Goal: Task Accomplishment & Management: Manage account settings

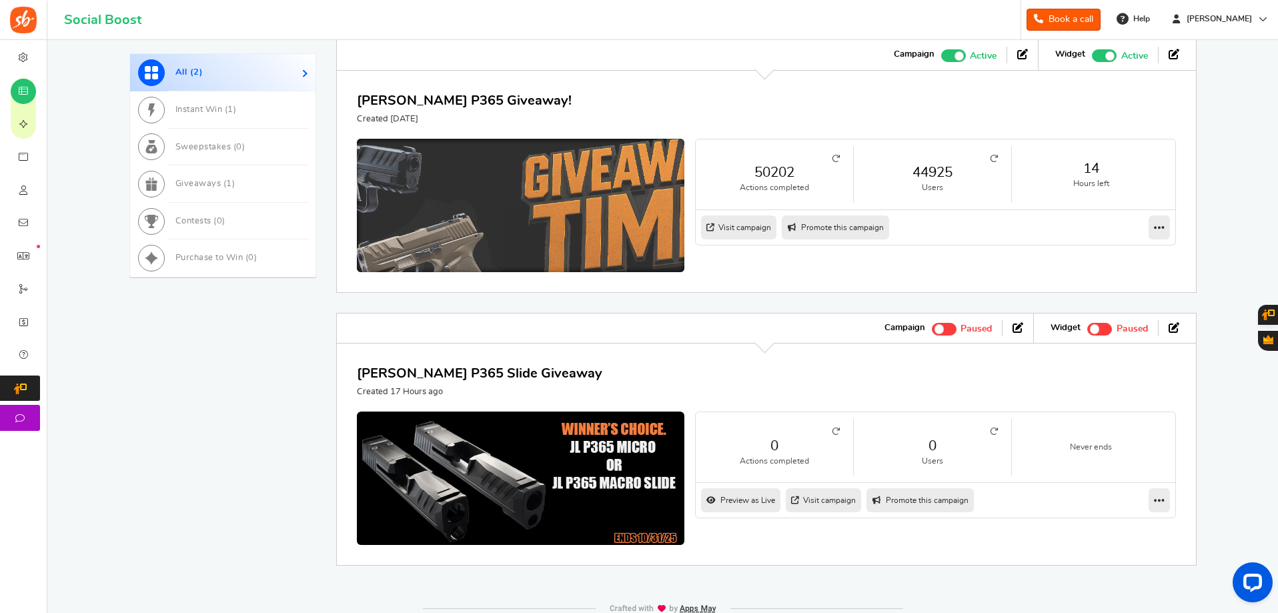
scroll to position [737, 0]
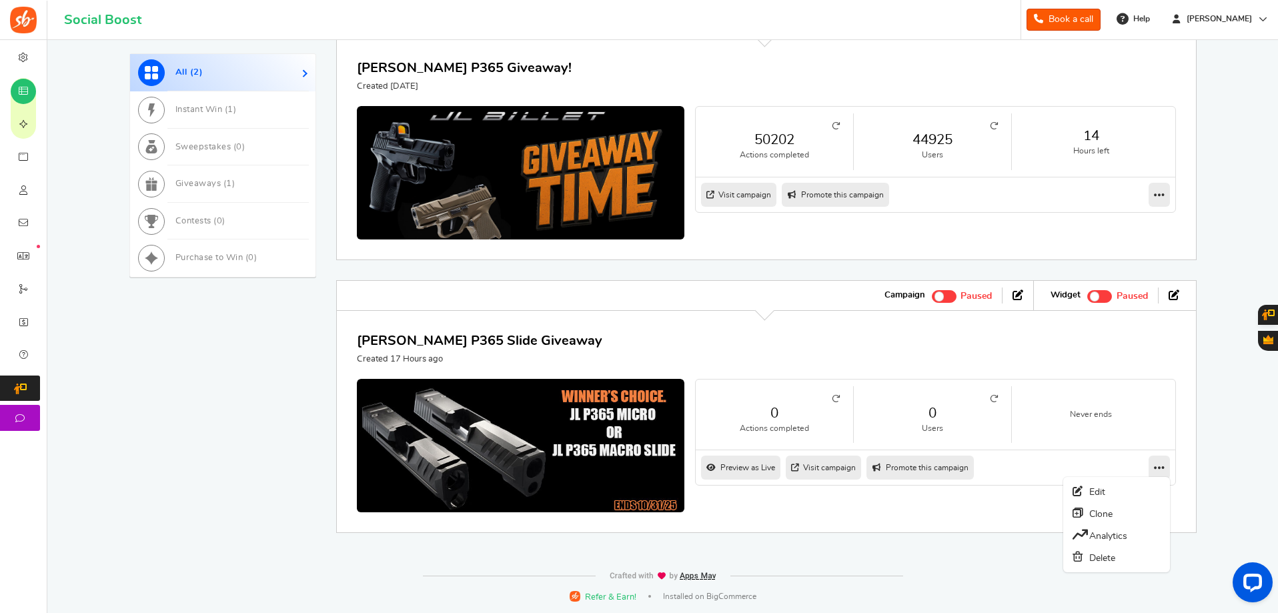
click at [1160, 466] on icon at bounding box center [1159, 468] width 11 height 12
click at [1110, 490] on link "Edit" at bounding box center [1116, 491] width 99 height 21
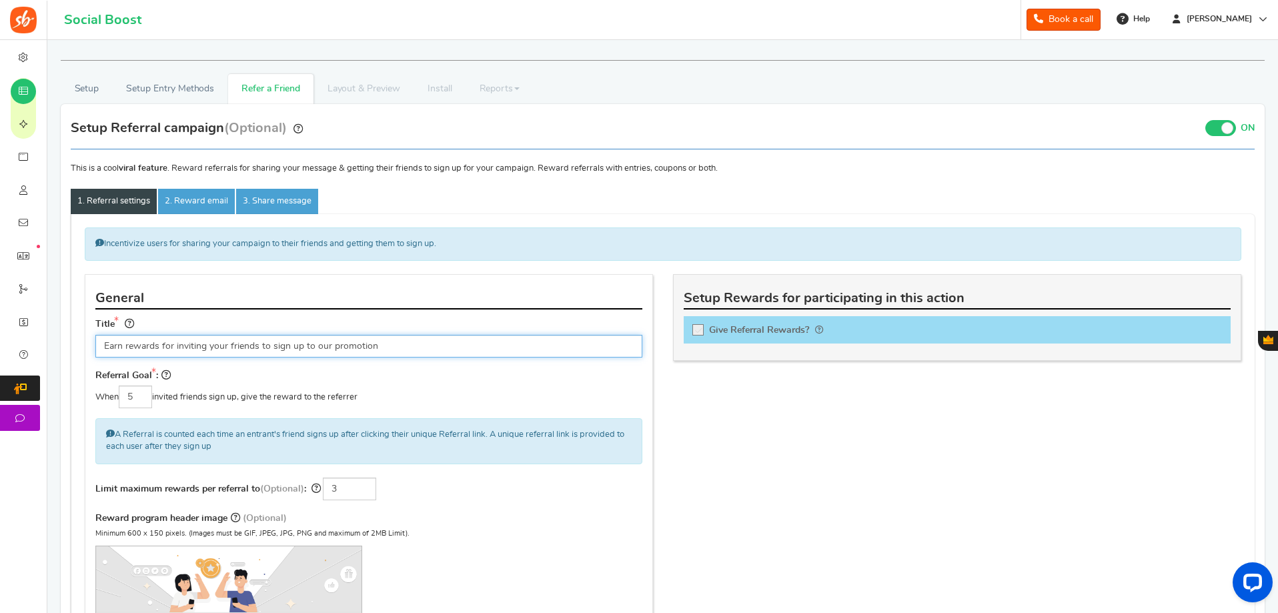
click at [215, 342] on input "Earn rewards for inviting your friends to sign up to our promotion" at bounding box center [368, 346] width 547 height 23
click at [386, 348] on input "Earn rewards for inviting your friends to sign up to our promotion" at bounding box center [368, 346] width 547 height 23
click at [397, 349] on input "Earn rewards for inviting your friends to sign up to our promotion" at bounding box center [368, 346] width 547 height 23
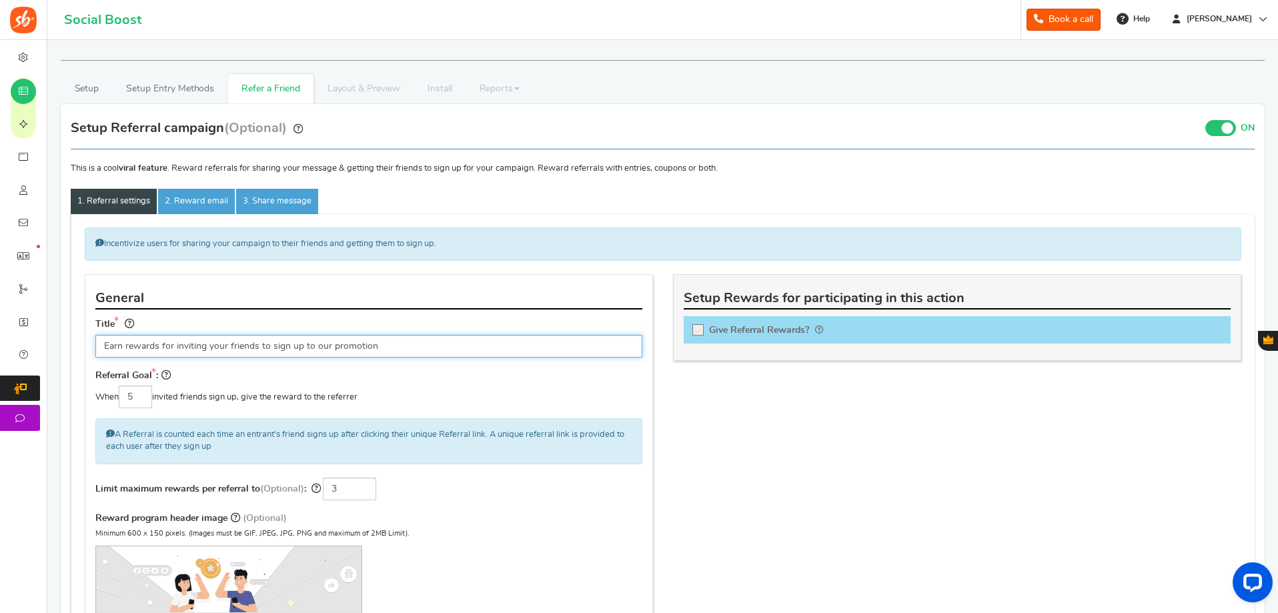
click at [404, 348] on input "Earn rewards for inviting your friends to sign up to our promotion" at bounding box center [368, 346] width 547 height 23
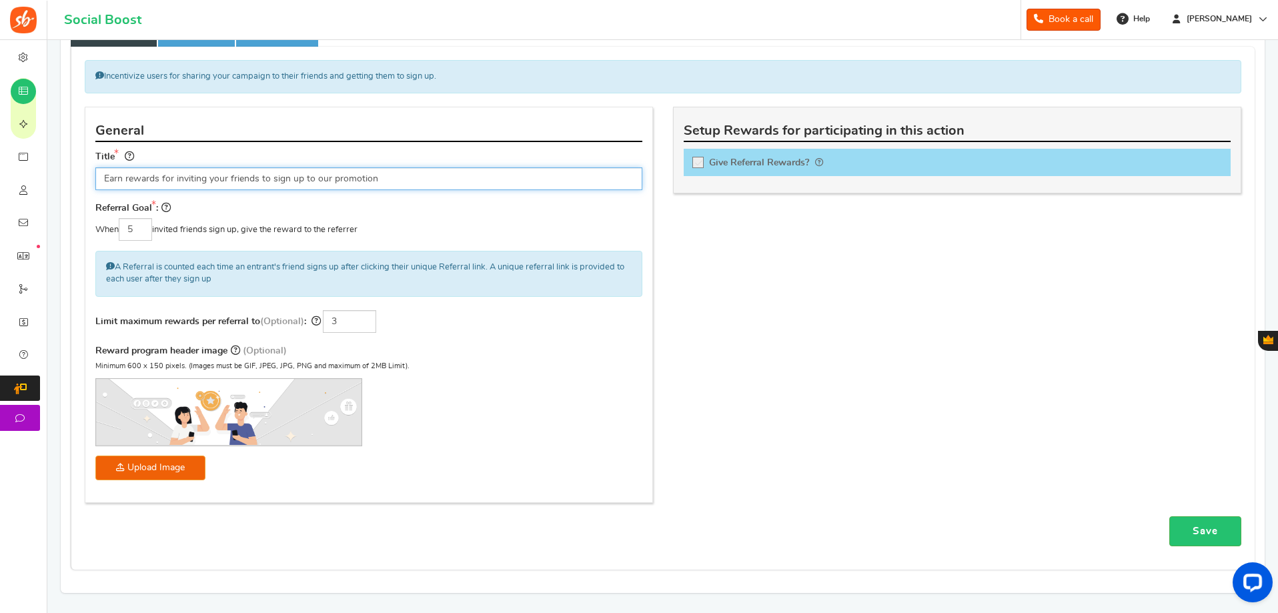
scroll to position [314, 0]
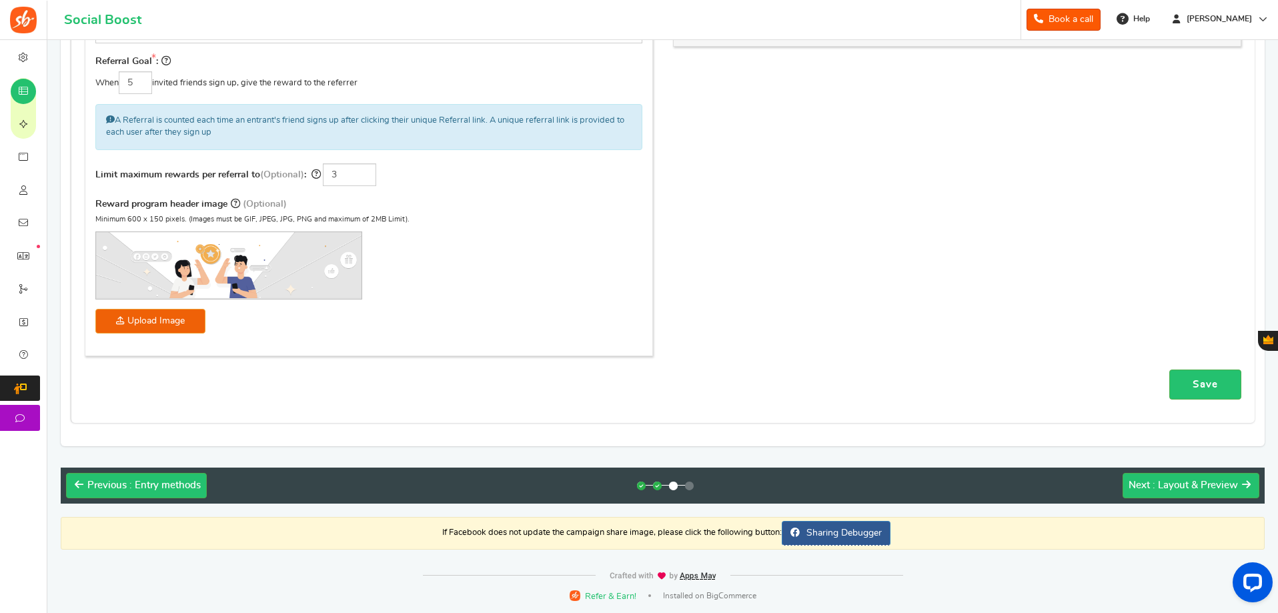
click at [1206, 384] on link "Save" at bounding box center [1206, 385] width 72 height 30
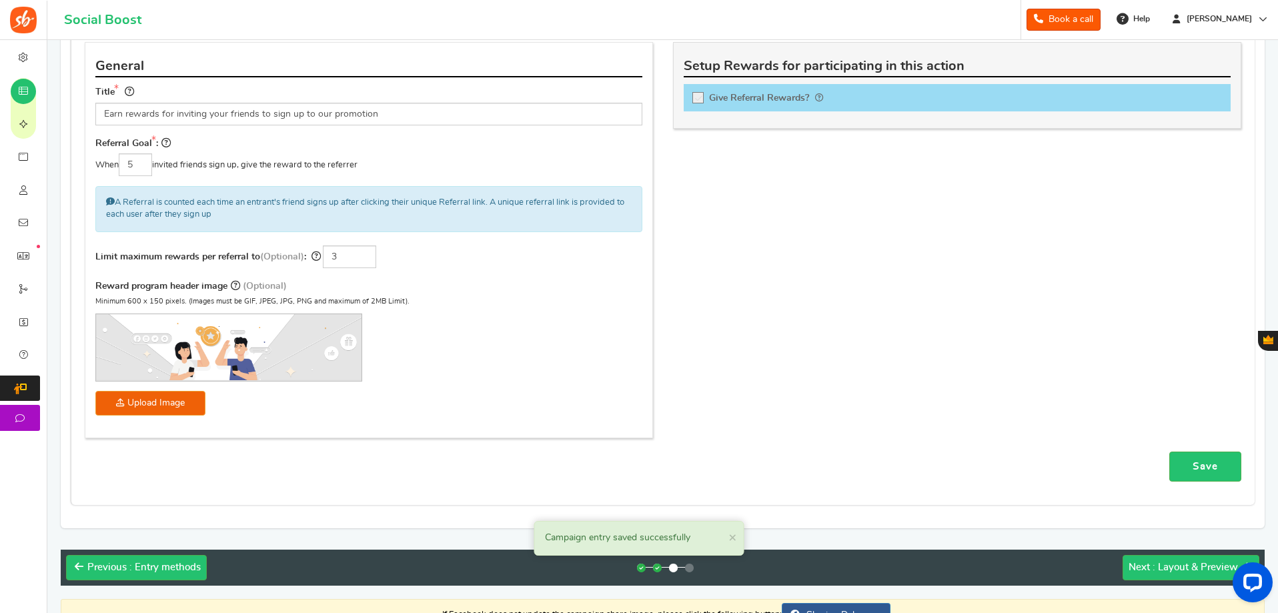
scroll to position [114, 0]
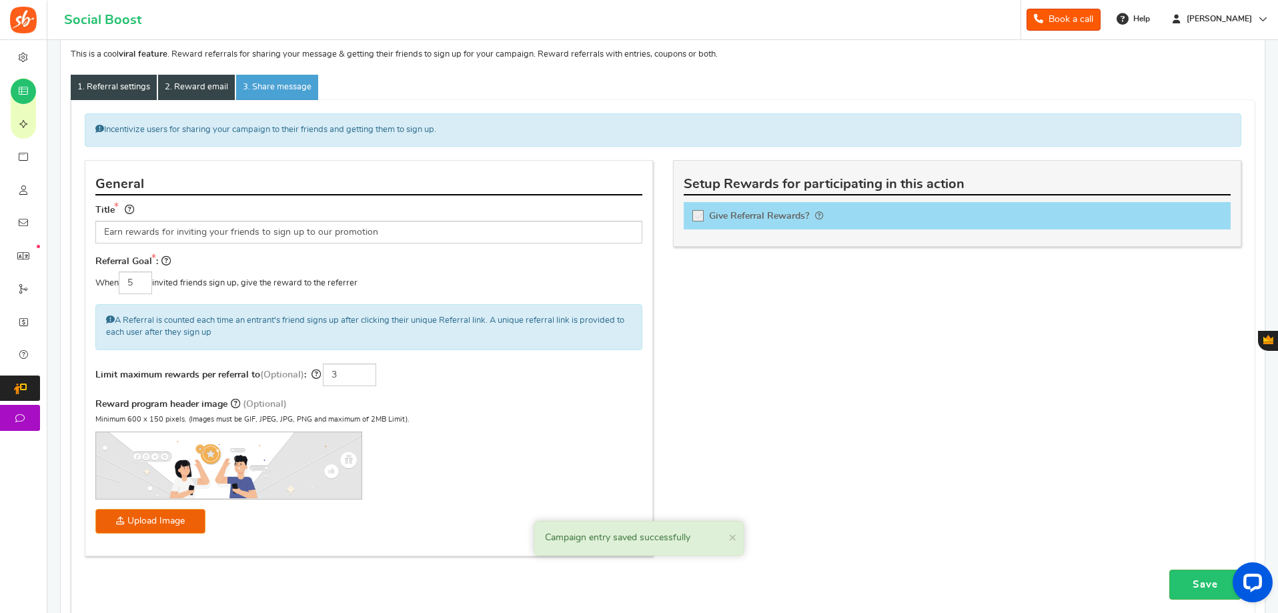
click at [184, 88] on link "2. Reward email" at bounding box center [196, 87] width 77 height 25
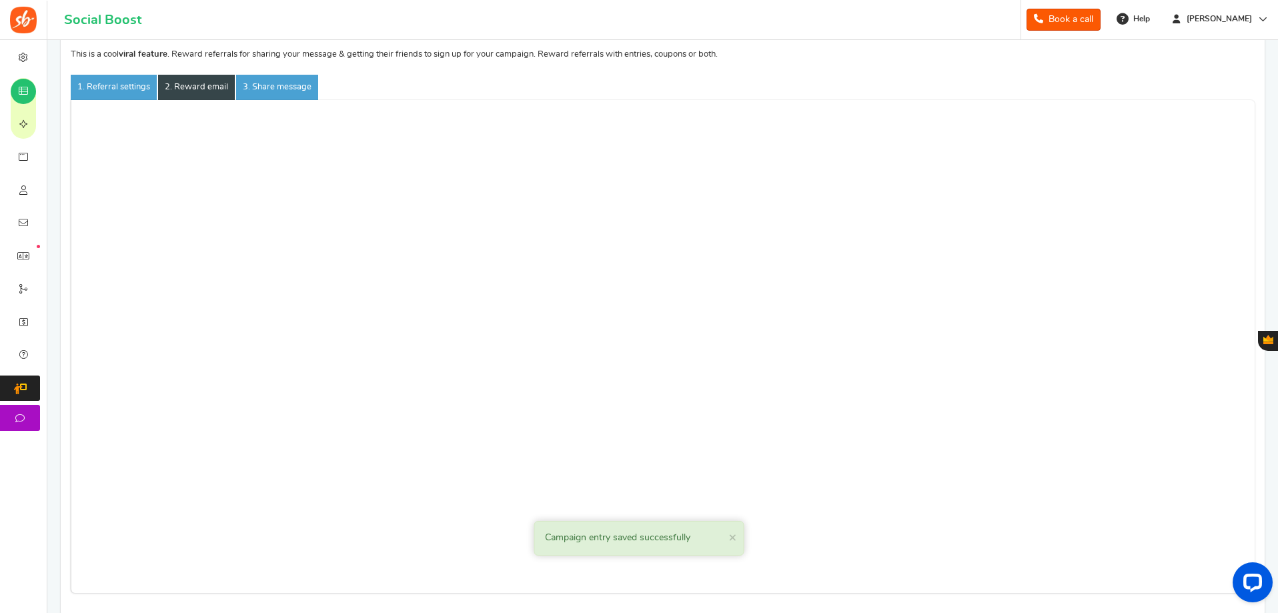
scroll to position [0, 0]
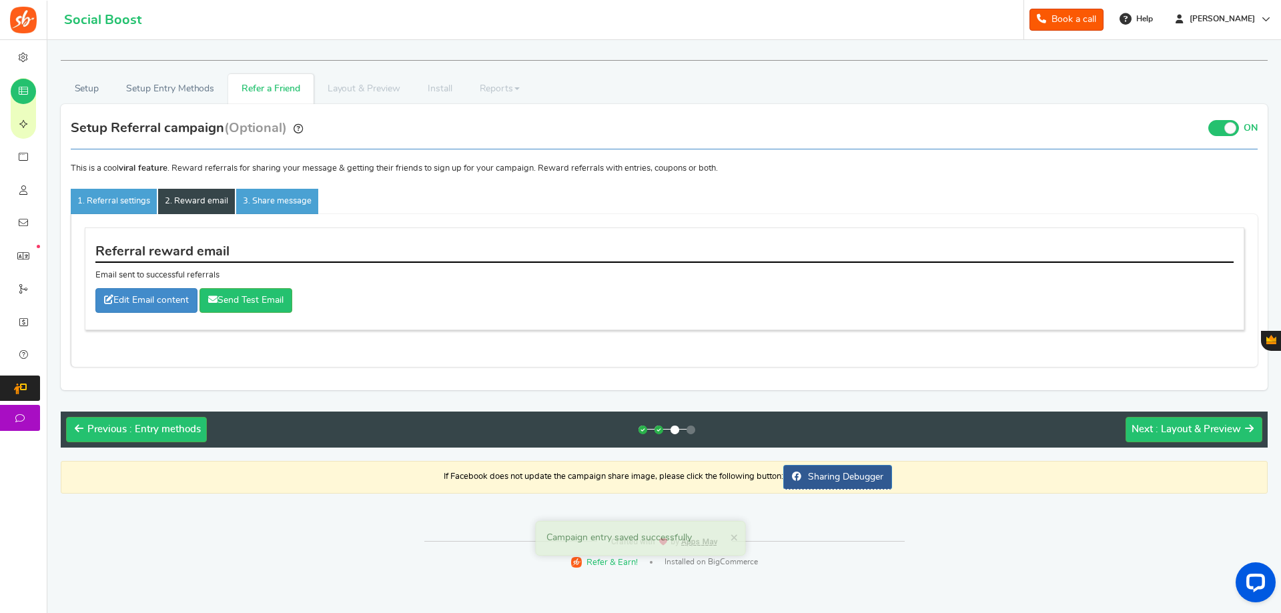
click at [288, 89] on link "Refer a Friend" at bounding box center [270, 89] width 85 height 30
click at [1178, 424] on span ": Layout & Preview" at bounding box center [1198, 429] width 85 height 10
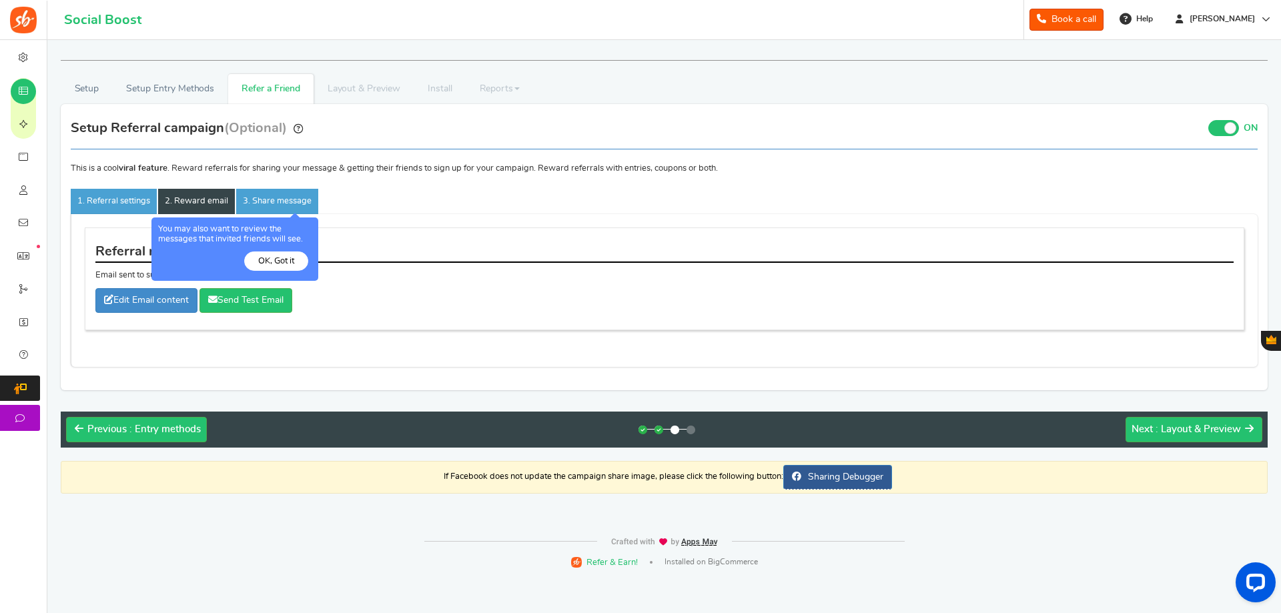
click at [255, 96] on link "Refer a Friend" at bounding box center [270, 89] width 85 height 30
click at [256, 87] on link "Refer a Friend" at bounding box center [270, 89] width 85 height 30
click at [274, 257] on button "OK, Got it" at bounding box center [276, 261] width 64 height 19
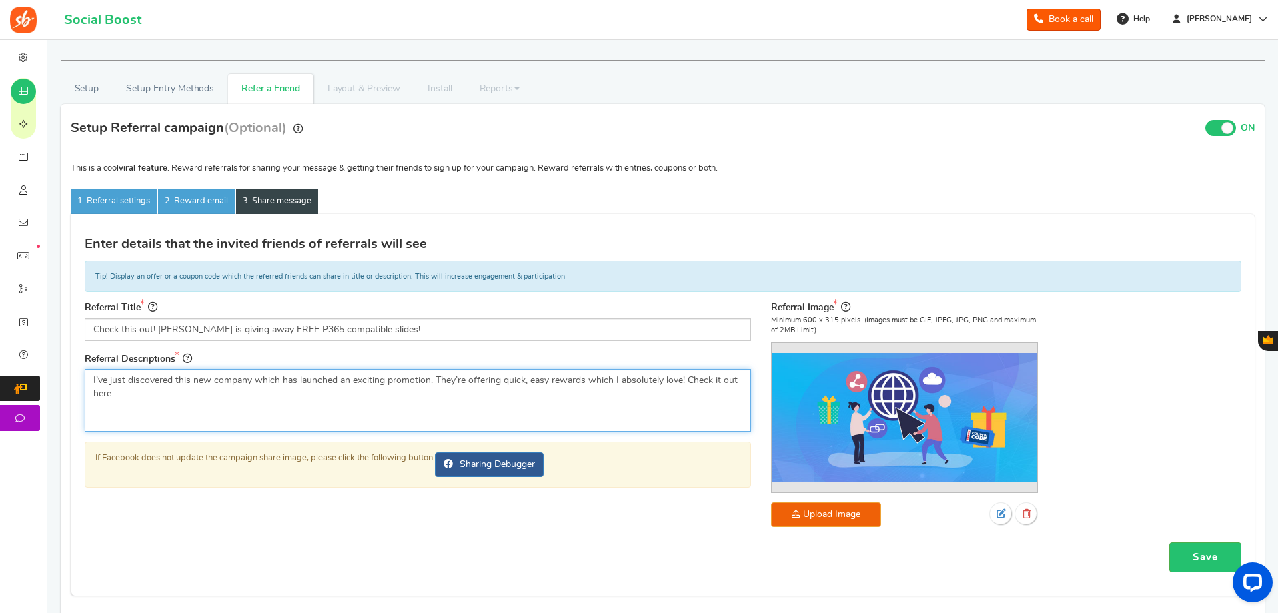
drag, startPoint x: 169, startPoint y: 390, endPoint x: 55, endPoint y: 358, distance: 119.1
click at [55, 358] on div "Setup Prizes Setup Entry Methods Reward Setup Refer a Friend Layout & Preview L…" at bounding box center [663, 353] width 1224 height 558
type textarea "[PERSON_NAME] is giving away one of their NEW JL P365 Compatible slides. These …"
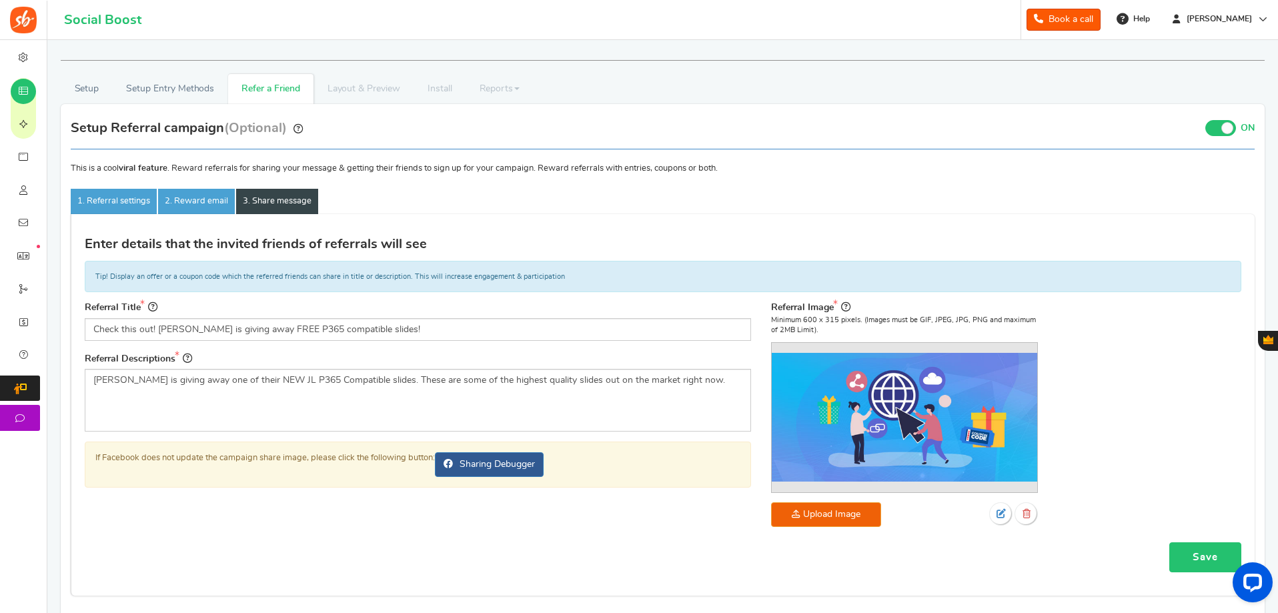
click at [1214, 554] on link "Save" at bounding box center [1206, 557] width 72 height 30
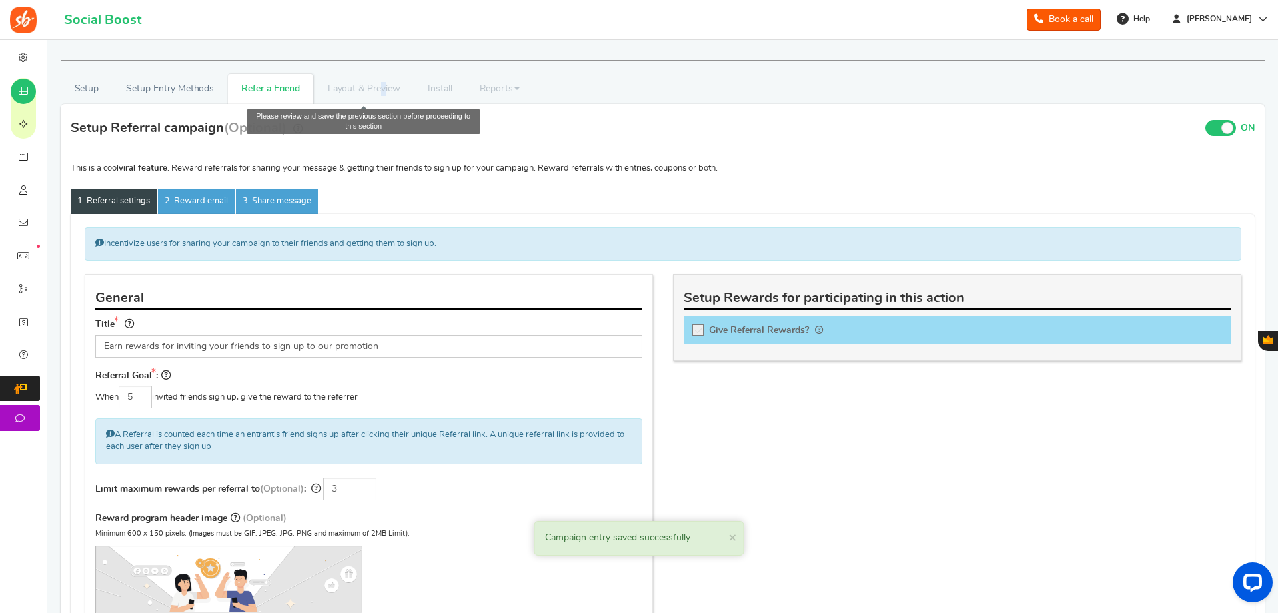
drag, startPoint x: 384, startPoint y: 87, endPoint x: 209, endPoint y: 71, distance: 174.9
click at [380, 85] on li "Layout & Preview" at bounding box center [364, 89] width 100 height 30
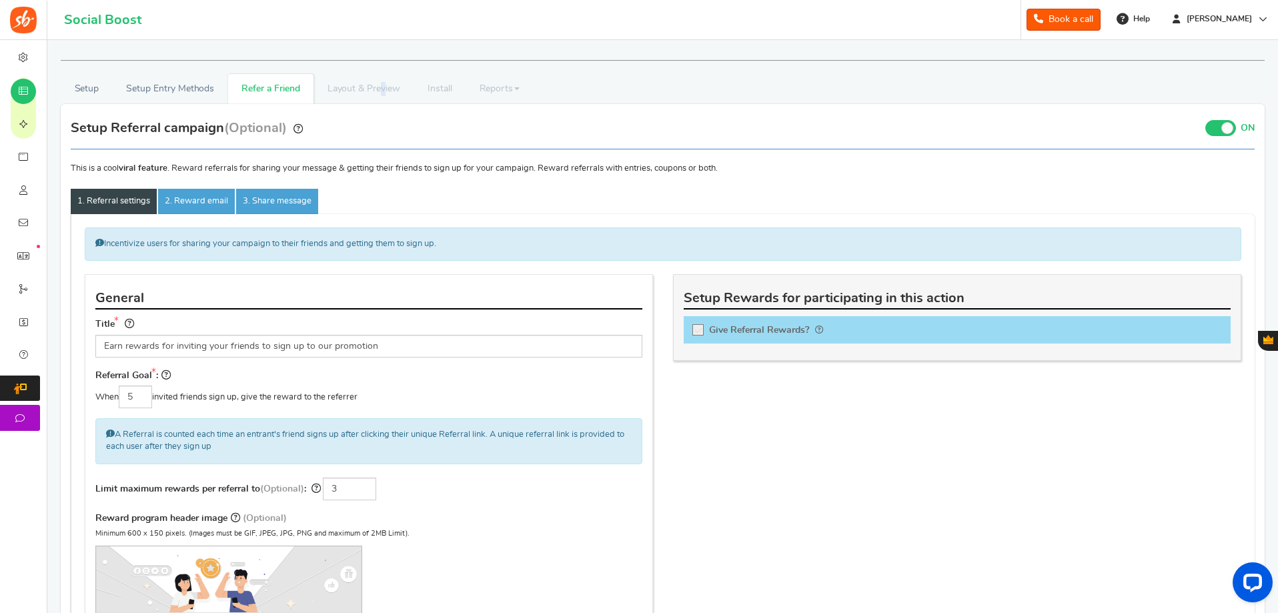
click at [1222, 129] on span at bounding box center [1228, 128] width 12 height 12
click at [0, 0] on input "ON OFF" at bounding box center [0, 0] width 0 height 0
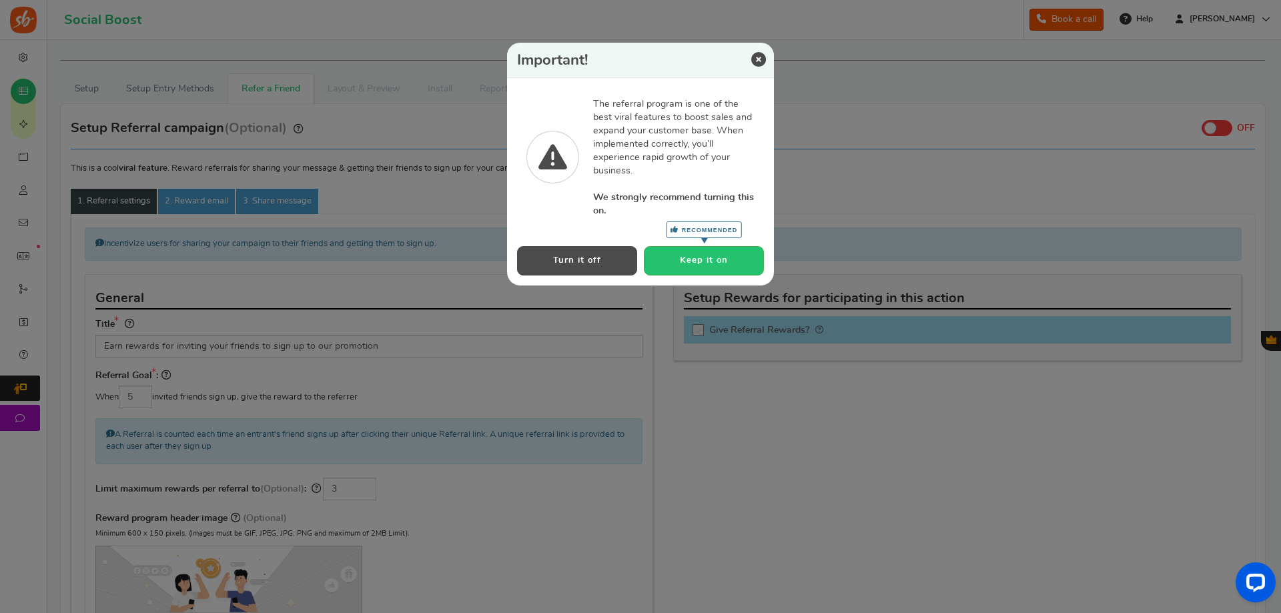
click at [762, 60] on icon at bounding box center [758, 59] width 15 height 15
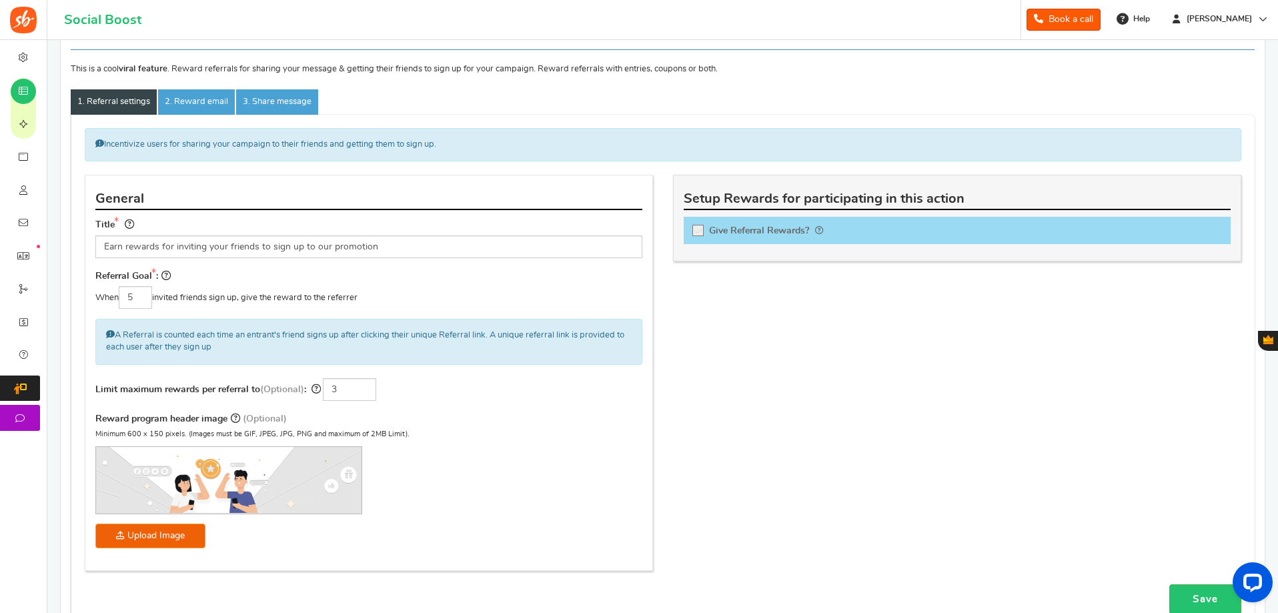
scroll to position [314, 0]
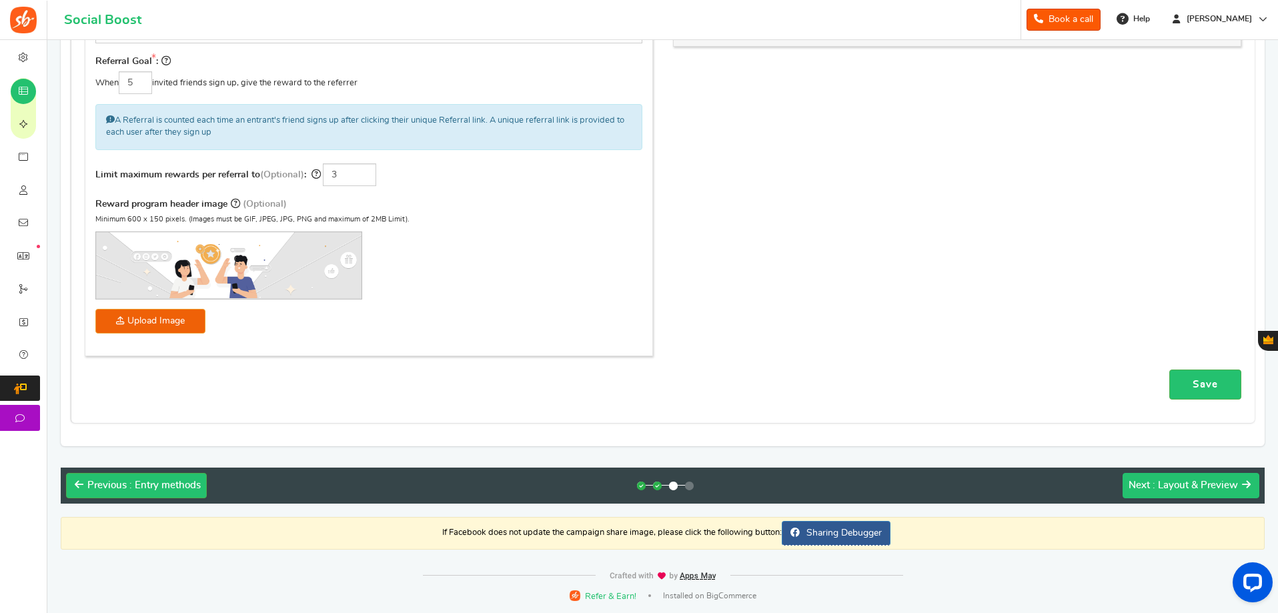
click at [1200, 487] on span ": Layout & Preview" at bounding box center [1195, 485] width 85 height 10
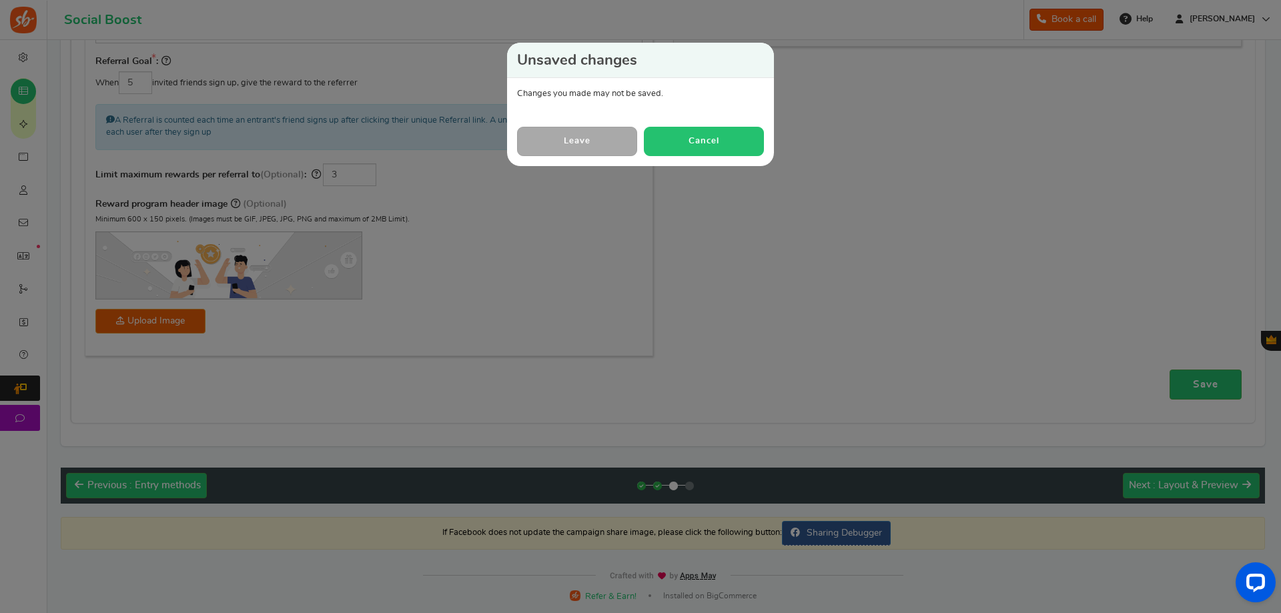
click at [702, 143] on button "Cancel" at bounding box center [704, 141] width 120 height 29
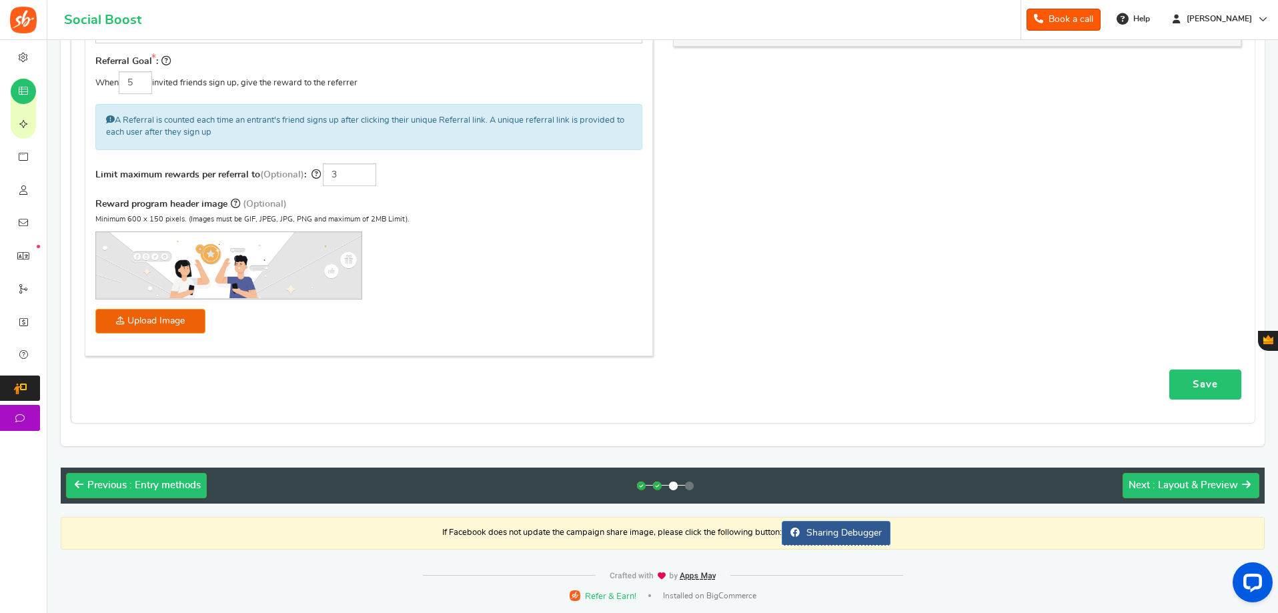
click at [1196, 392] on link "Save" at bounding box center [1206, 385] width 72 height 30
click at [1186, 489] on span ": Layout & Preview" at bounding box center [1195, 485] width 85 height 10
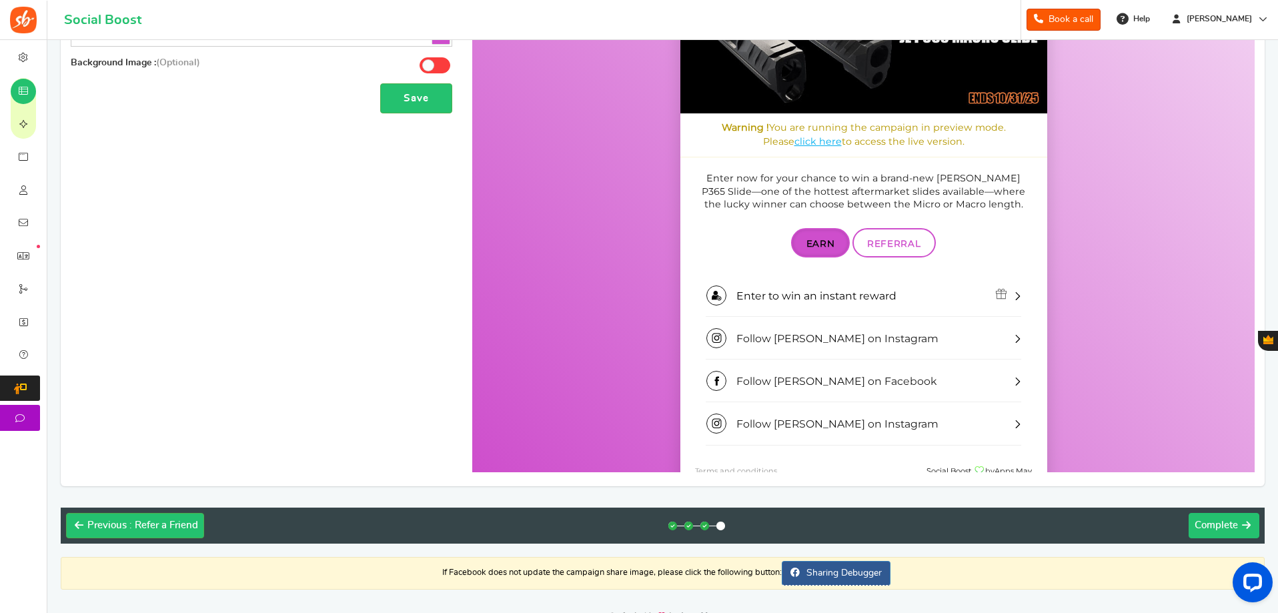
scroll to position [0, 0]
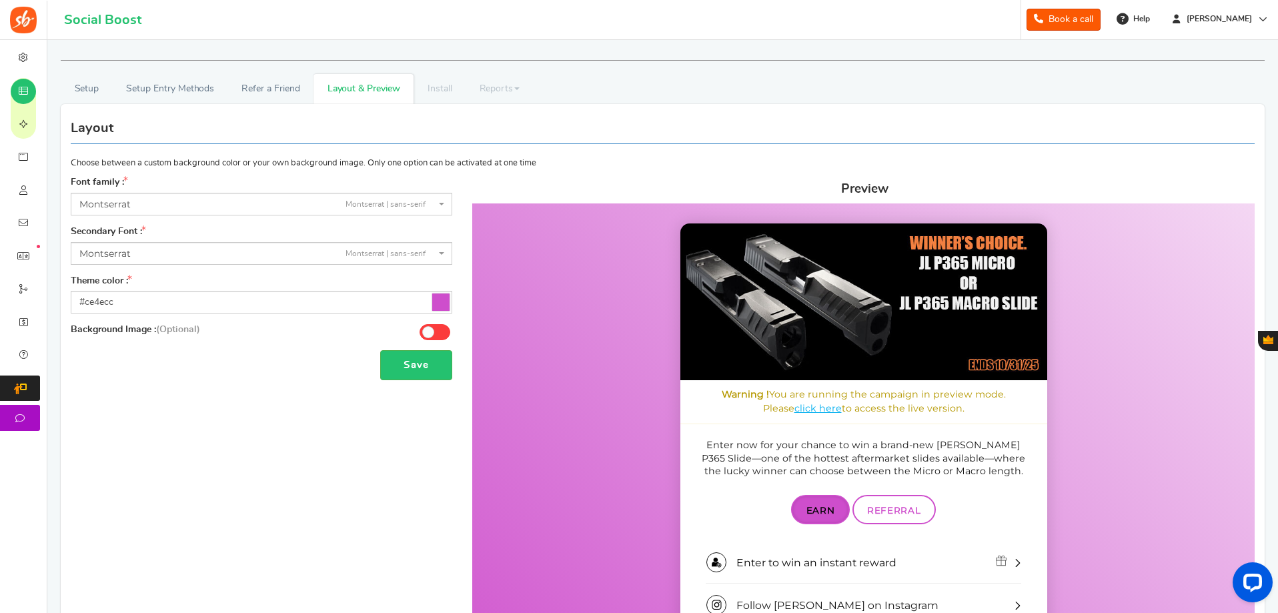
click at [447, 300] on icon at bounding box center [440, 302] width 17 height 17
click at [447, 300] on input "#ce4ecc" at bounding box center [262, 302] width 382 height 23
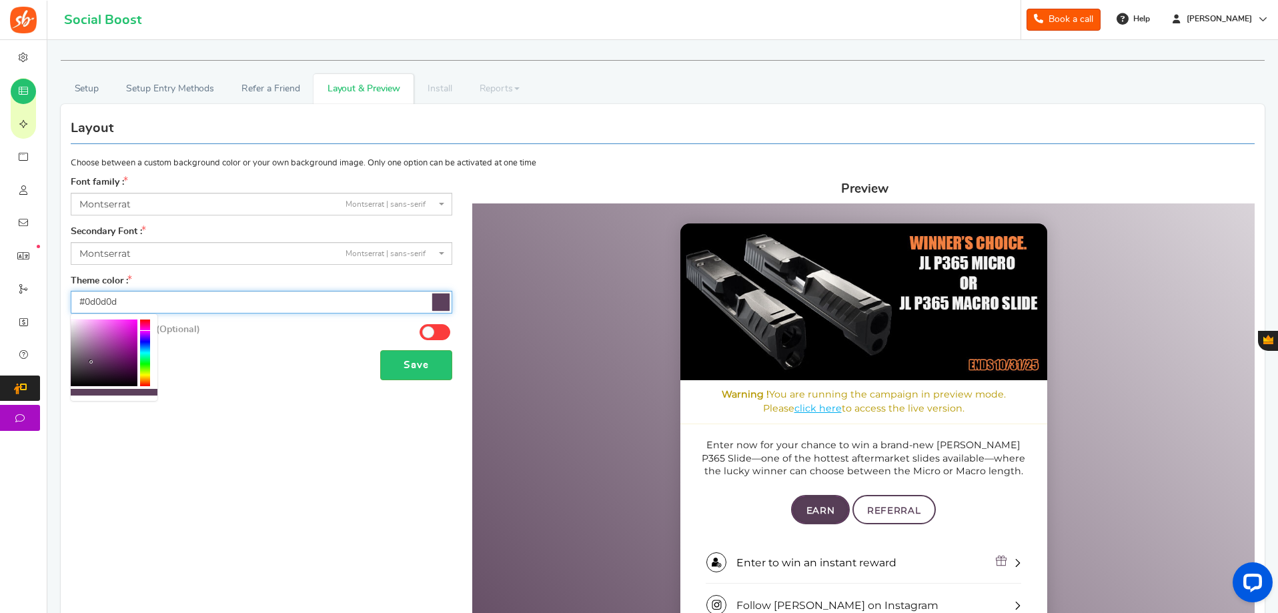
type input "#000000"
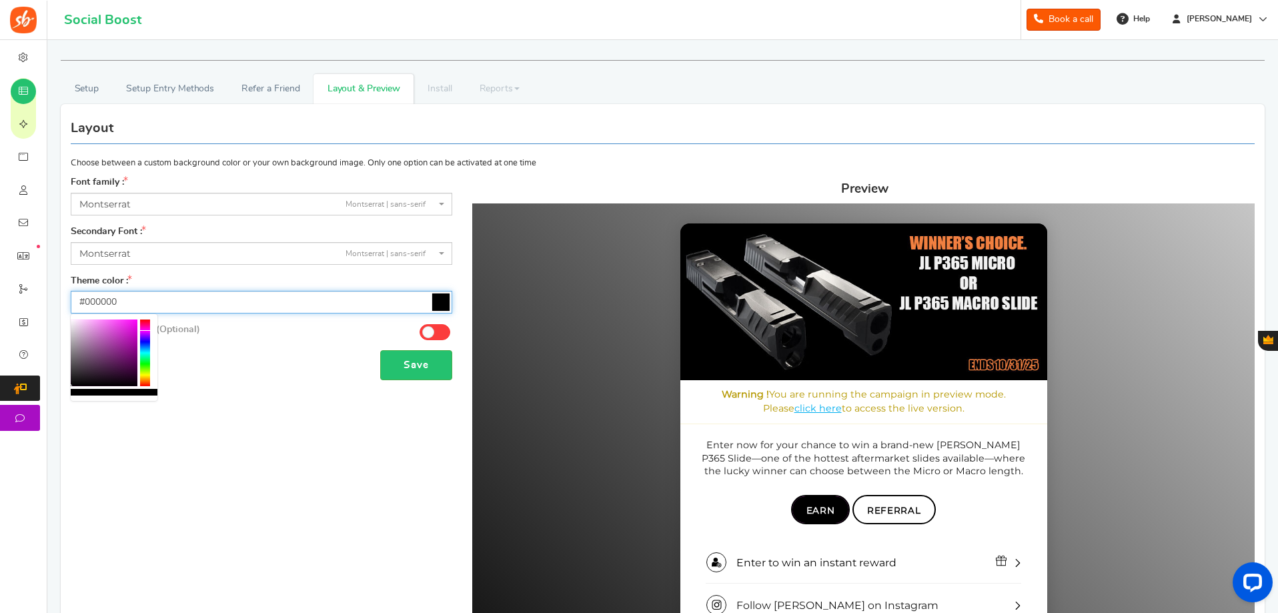
drag, startPoint x: 91, startPoint y: 362, endPoint x: 51, endPoint y: 403, distance: 57.1
click at [51, 403] on body "For the best experience, view this on a desktop! Social Boost Book a call 0 WAR…" at bounding box center [639, 479] width 1278 height 959
click at [432, 359] on button "Save" at bounding box center [416, 365] width 72 height 30
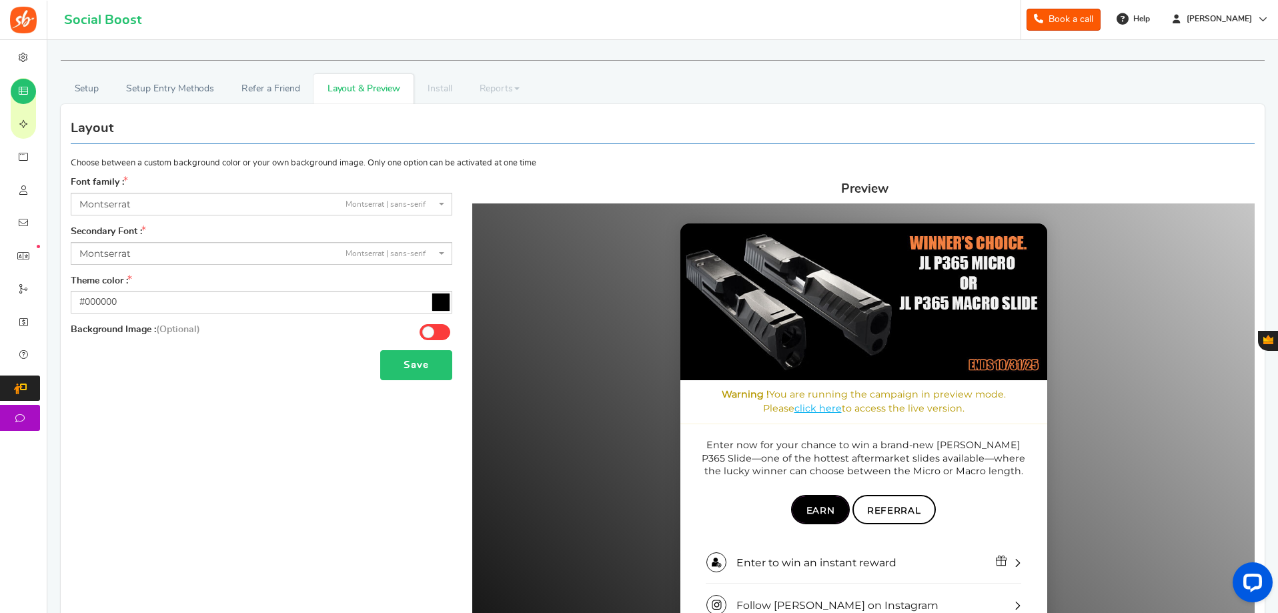
click at [406, 364] on button "Save" at bounding box center [416, 365] width 72 height 30
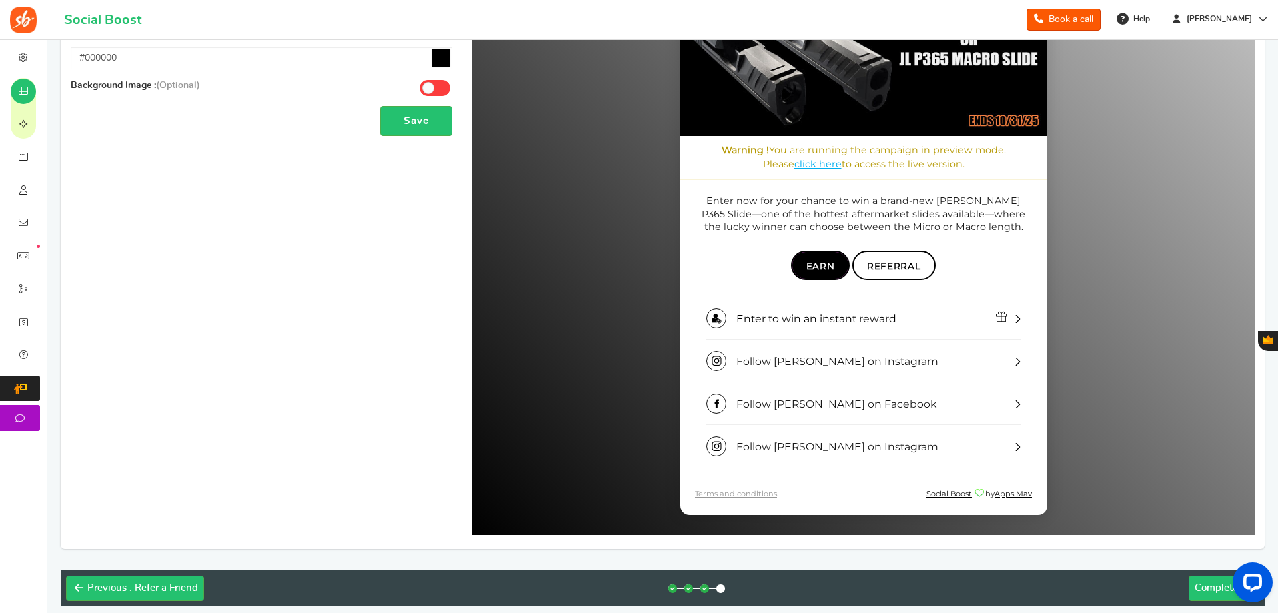
scroll to position [347, 0]
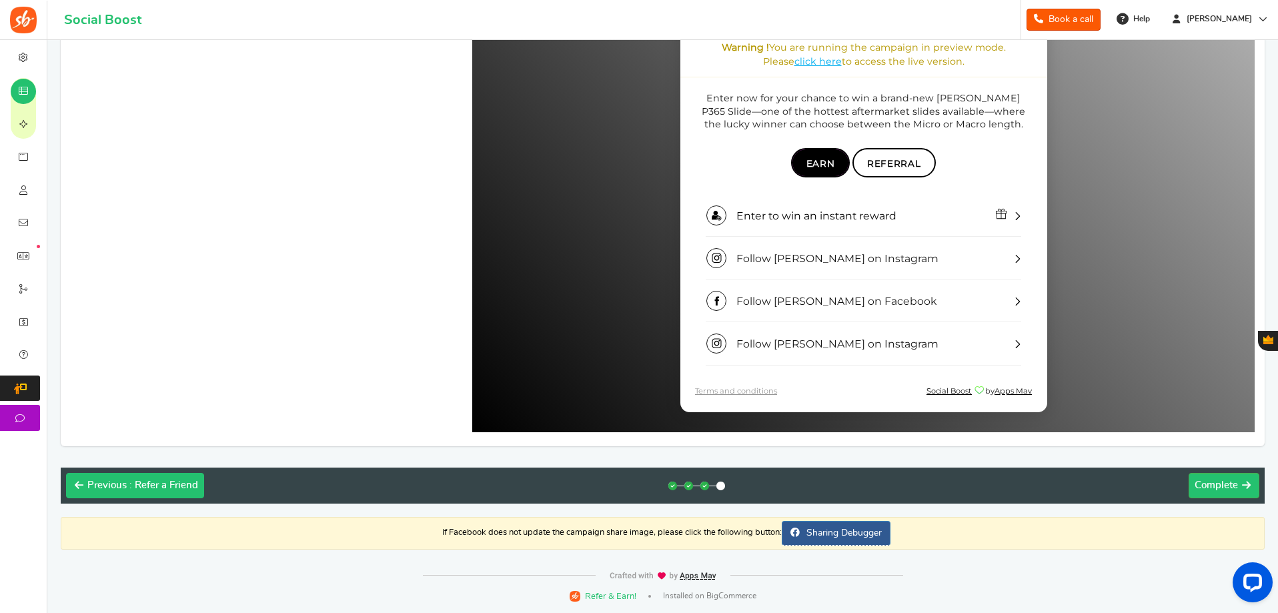
click at [136, 493] on button "Previous : Refer a Friend" at bounding box center [135, 485] width 138 height 25
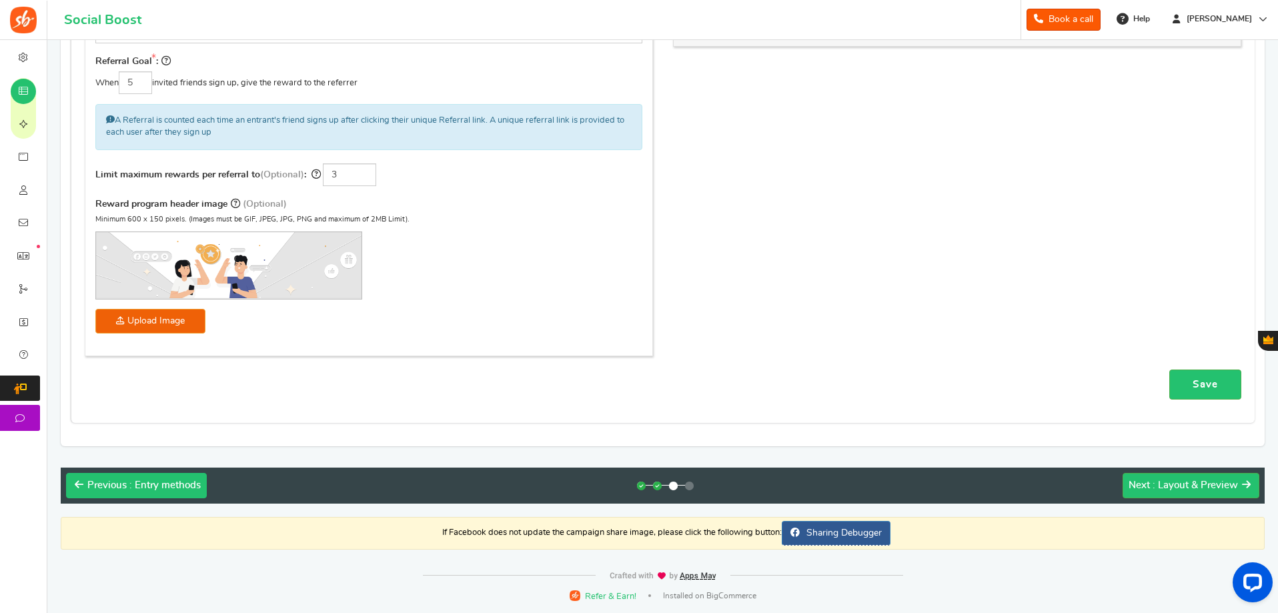
click at [136, 493] on button "Previous : Entry methods" at bounding box center [136, 485] width 141 height 25
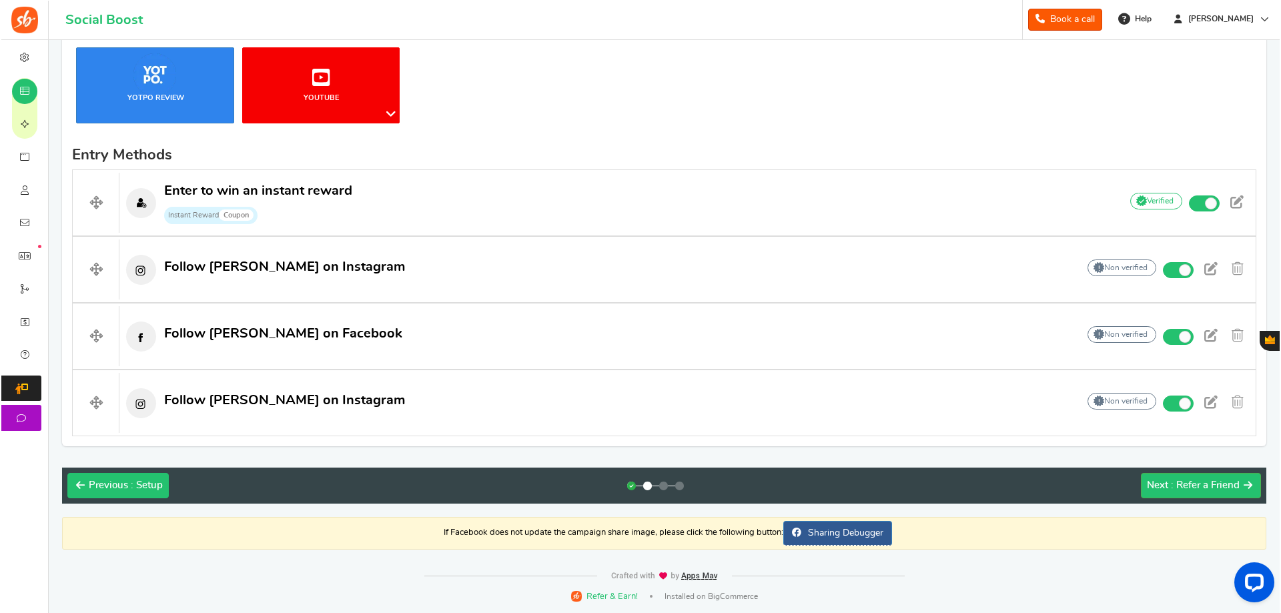
scroll to position [311, 0]
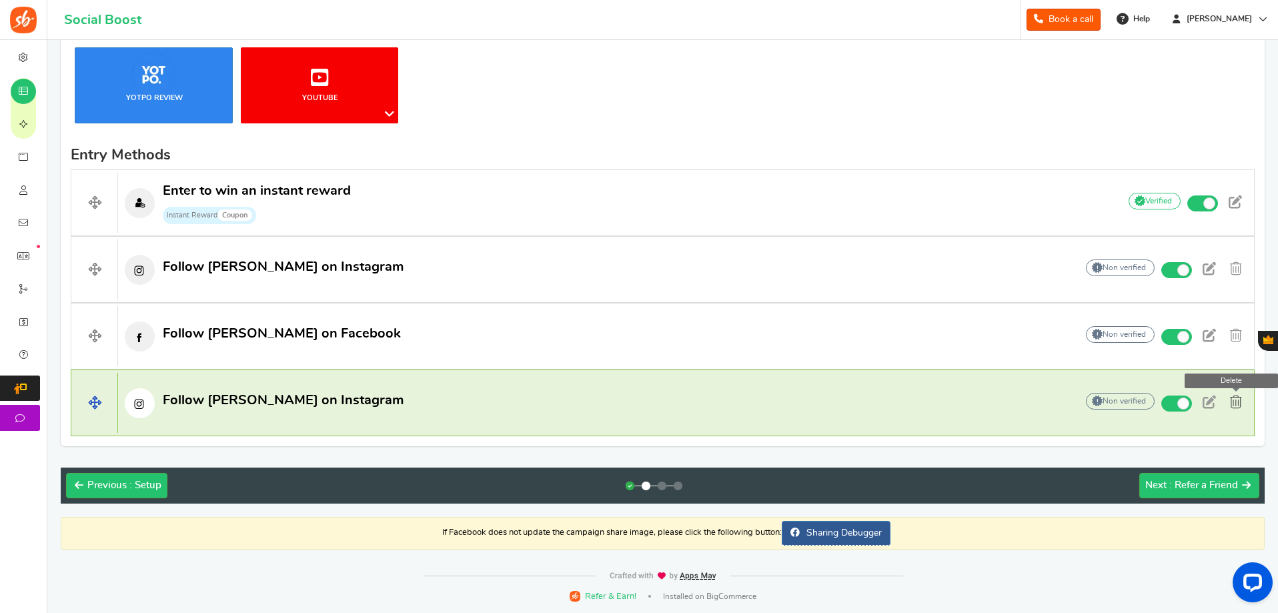
click at [1234, 397] on span at bounding box center [1236, 402] width 12 height 13
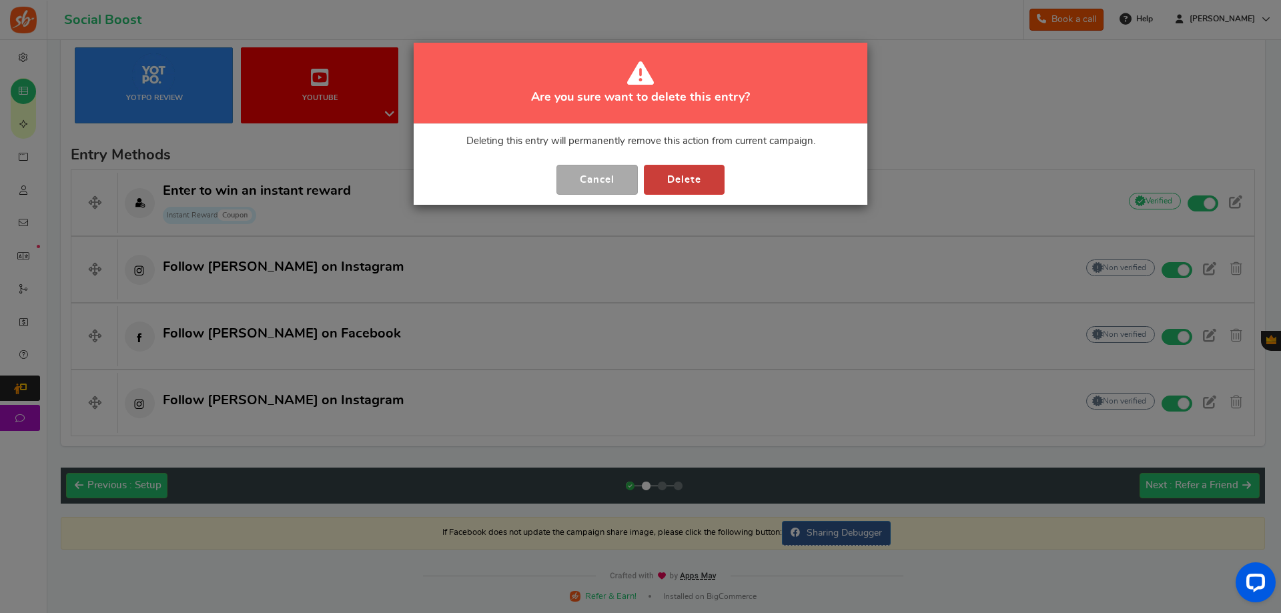
click at [682, 179] on button "Delete" at bounding box center [684, 180] width 81 height 30
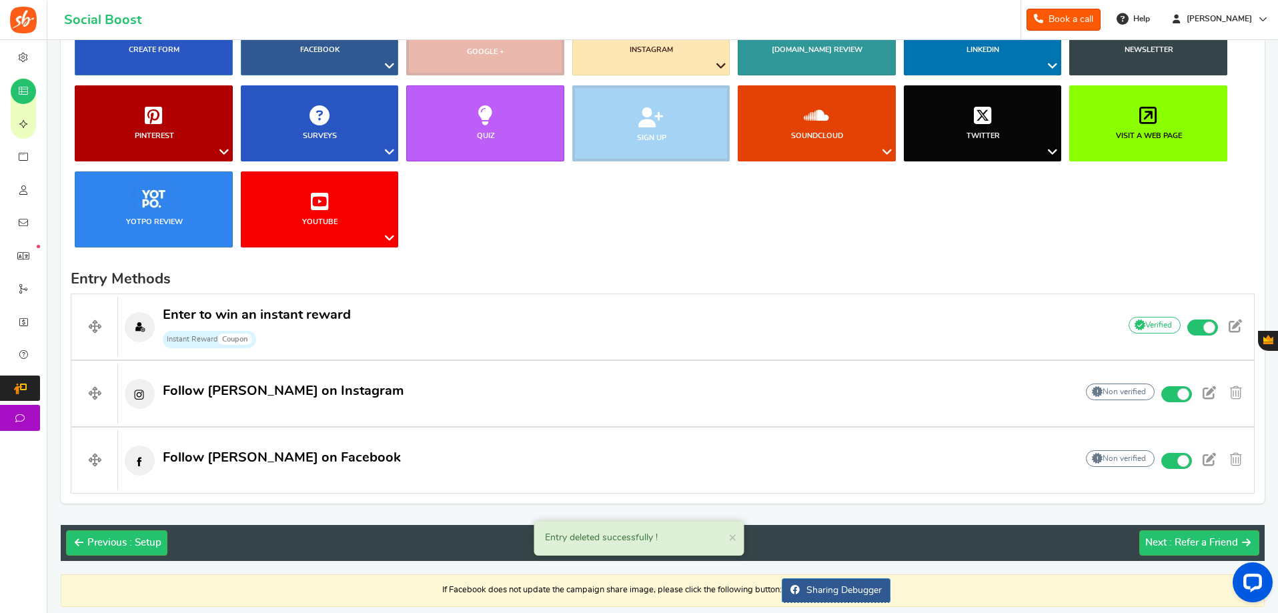
scroll to position [111, 0]
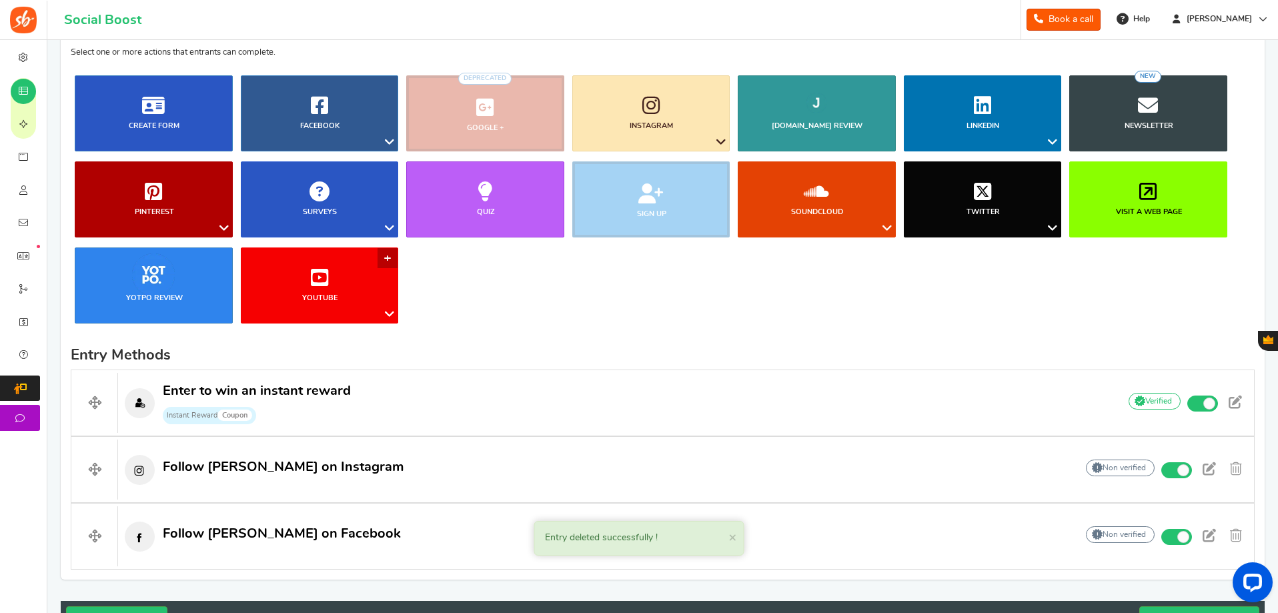
click at [311, 296] on b "YouTube" at bounding box center [319, 297] width 35 height 7
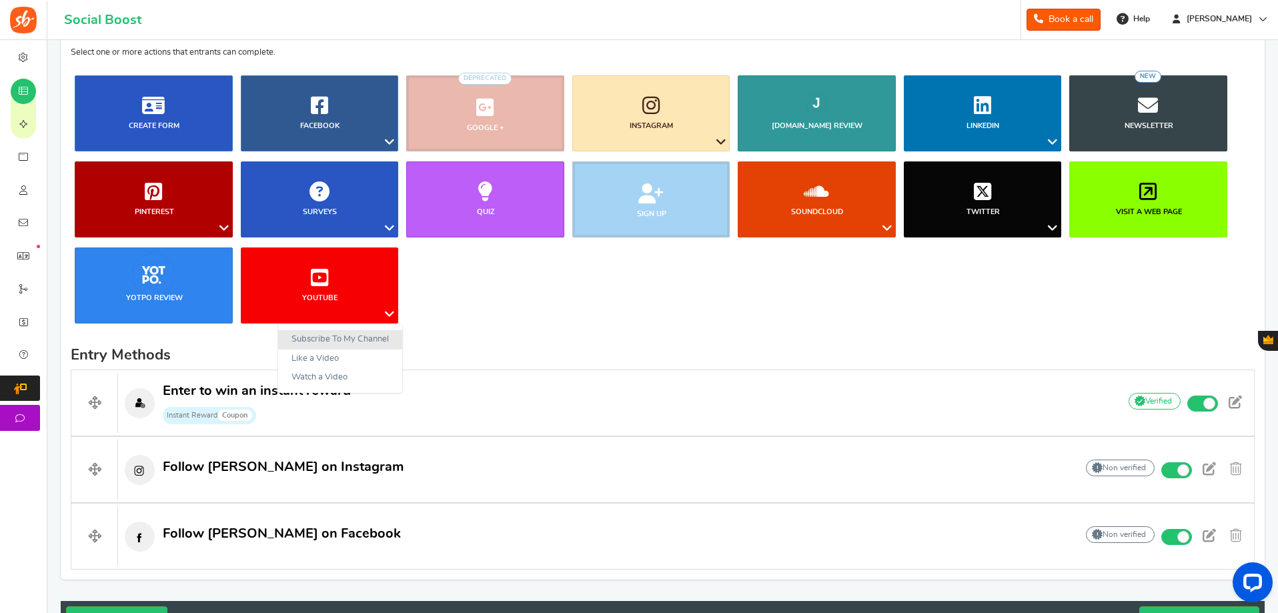
click at [327, 339] on link "Subscribe To My Channel" at bounding box center [340, 339] width 124 height 19
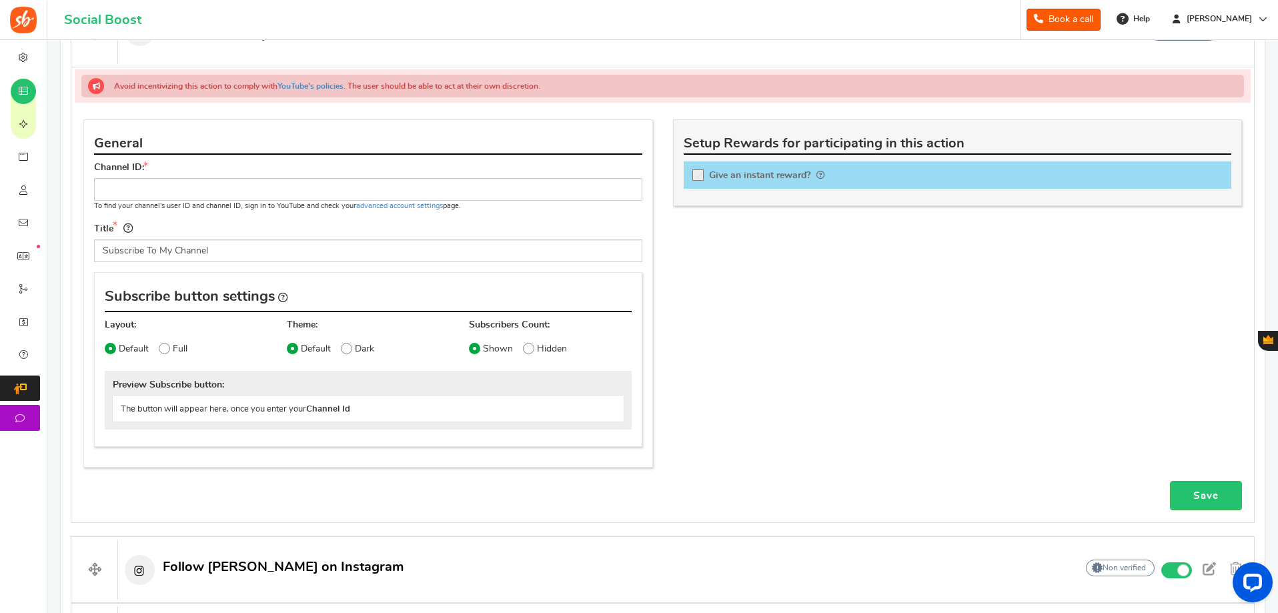
scroll to position [578, 0]
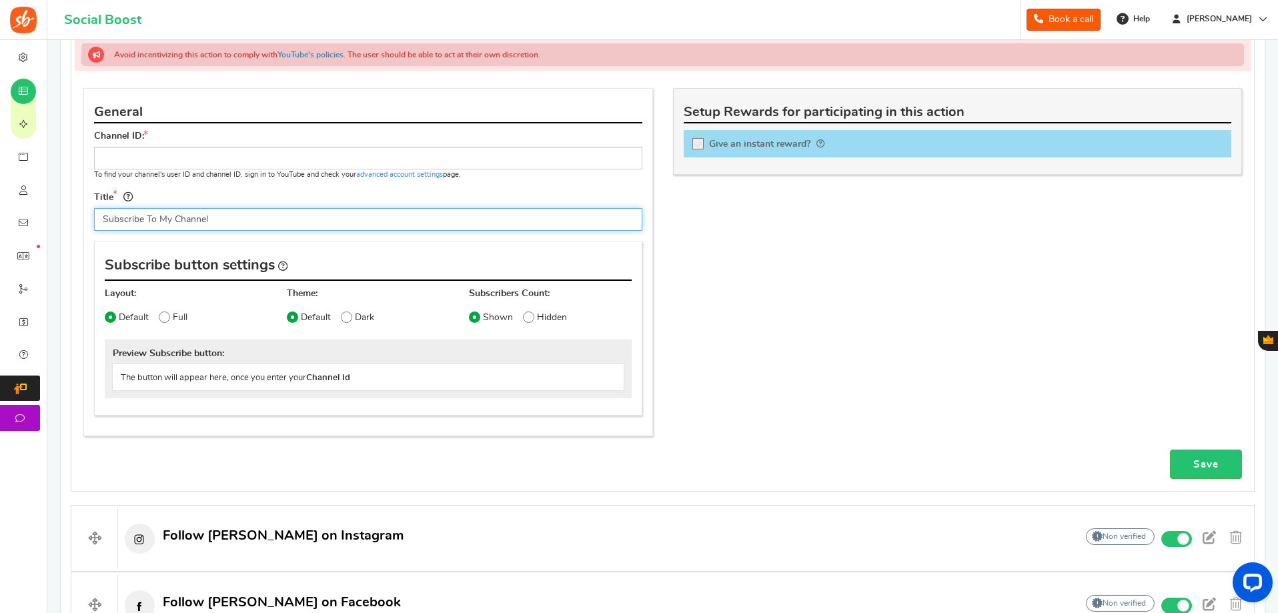
drag, startPoint x: 169, startPoint y: 219, endPoint x: 160, endPoint y: 221, distance: 9.4
click at [160, 221] on input "Subscribe To My Channel" at bounding box center [368, 219] width 548 height 23
drag, startPoint x: 219, startPoint y: 226, endPoint x: 161, endPoint y: 219, distance: 58.4
click at [161, 219] on input "Subscribe To My Channel" at bounding box center [368, 219] width 548 height 23
type input "Subscribe To [PERSON_NAME] on Youtube"
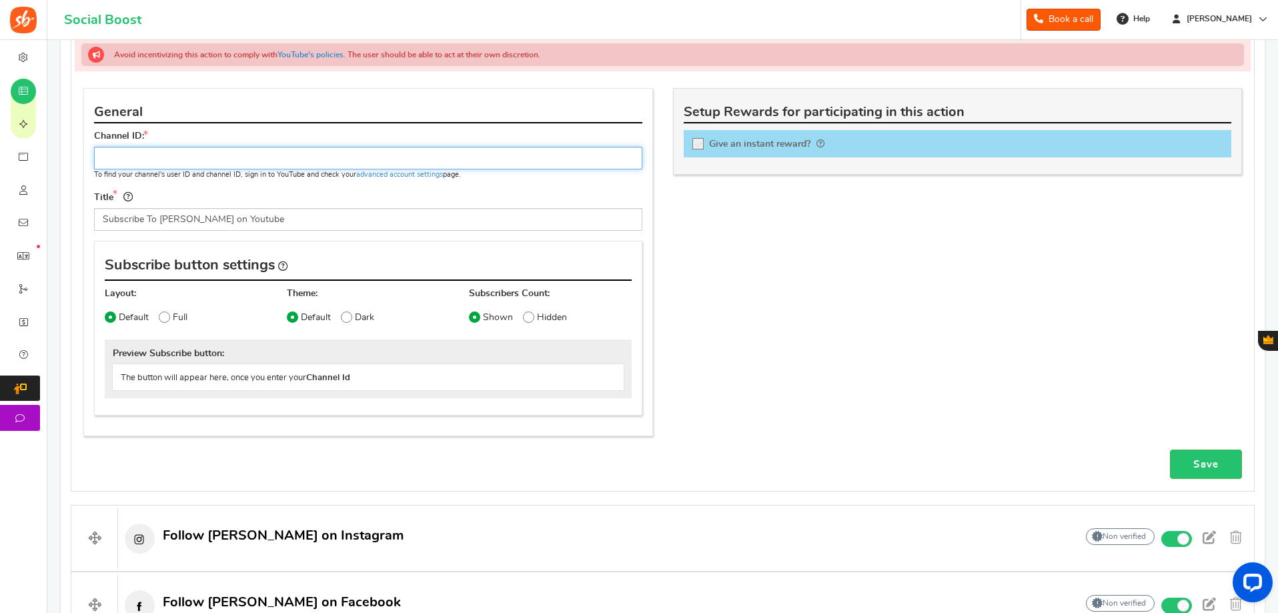
click at [234, 148] on input "text" at bounding box center [368, 158] width 548 height 23
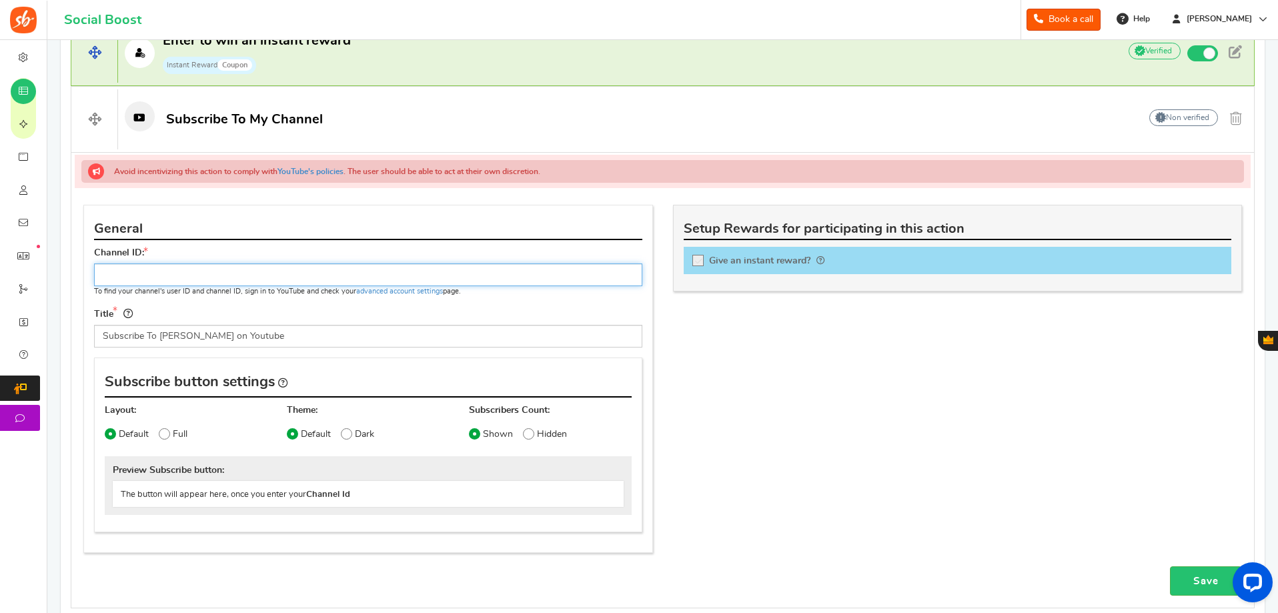
scroll to position [378, 0]
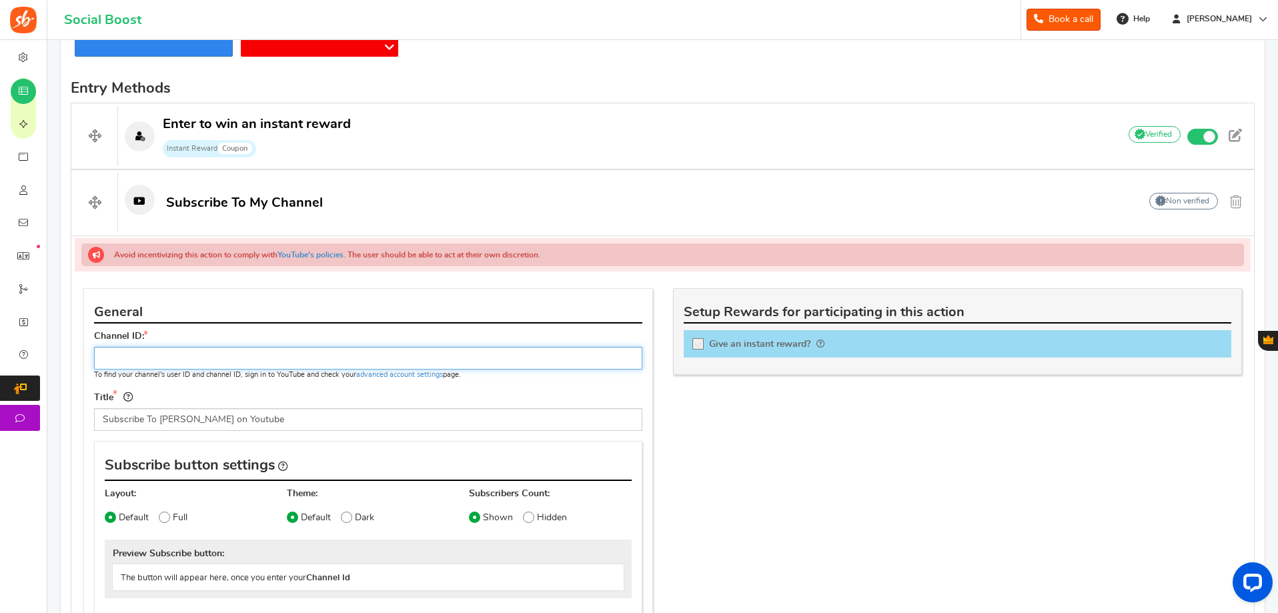
drag, startPoint x: 216, startPoint y: 338, endPoint x: 167, endPoint y: 363, distance: 55.5
paste input "UCYqs_5PPxzMrejvHUlD-nYQ"
type input "UCYqs_5PPxzMrejvHUlD-nYQ"
click at [291, 392] on div "Title Subscribe To [PERSON_NAME] on Youtube Tip! Your title should show the hug…" at bounding box center [368, 410] width 568 height 41
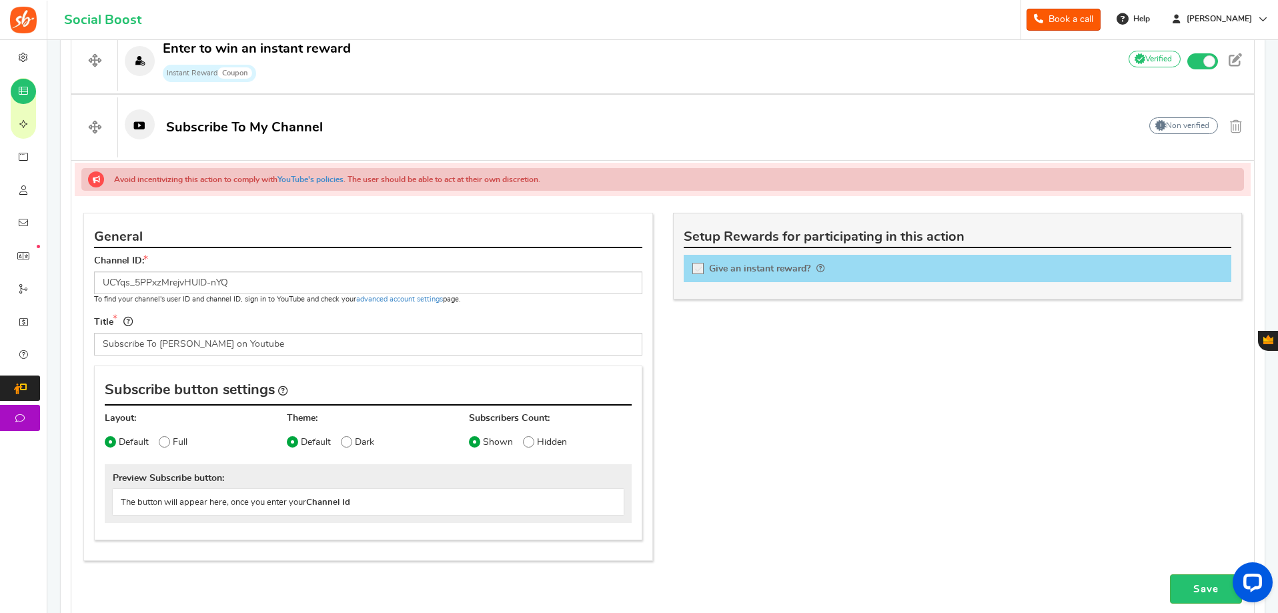
scroll to position [511, 0]
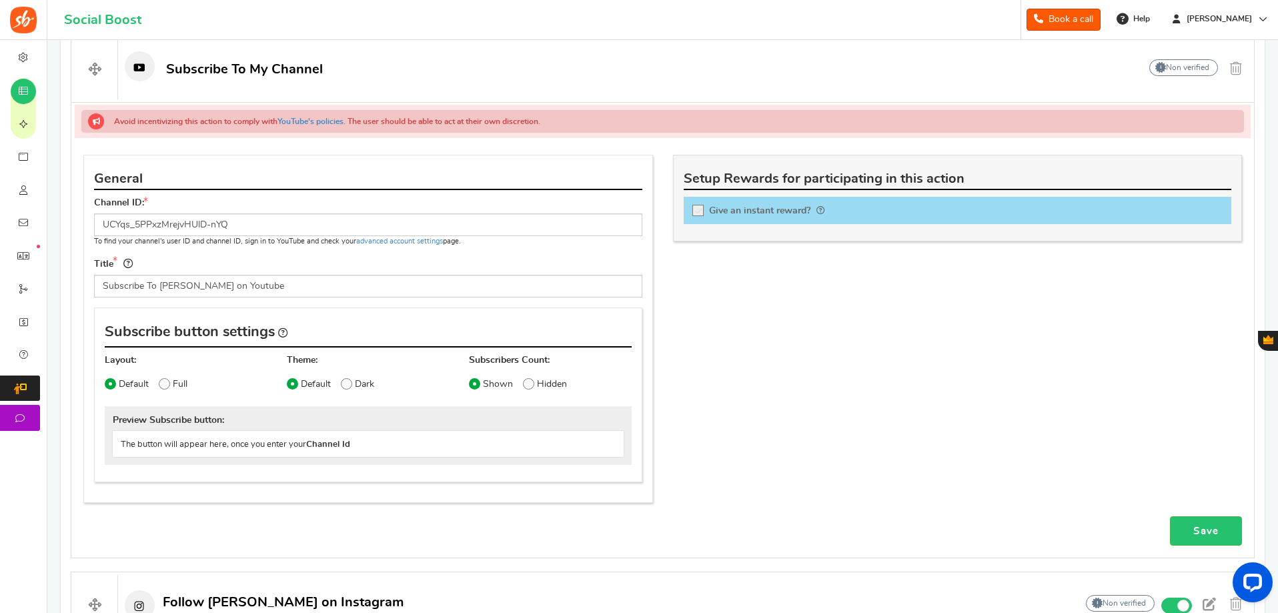
click at [227, 443] on div "The button will appear here, once you enter your Channel Id" at bounding box center [368, 443] width 511 height 25
click at [1206, 534] on link "Save" at bounding box center [1206, 531] width 72 height 30
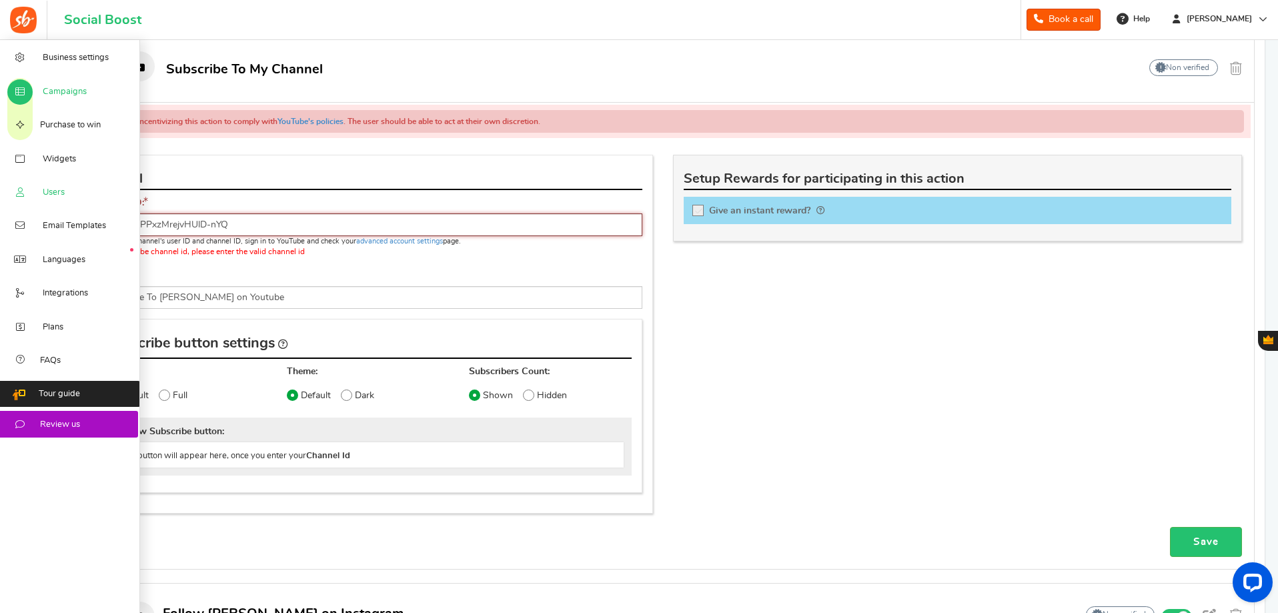
drag, startPoint x: 256, startPoint y: 225, endPoint x: 0, endPoint y: 199, distance: 256.8
click at [0, 199] on div "Business settings Campaigns Purchase to win Widgets Widget Tab Widgets Users Un…" at bounding box center [639, 211] width 1278 height 1364
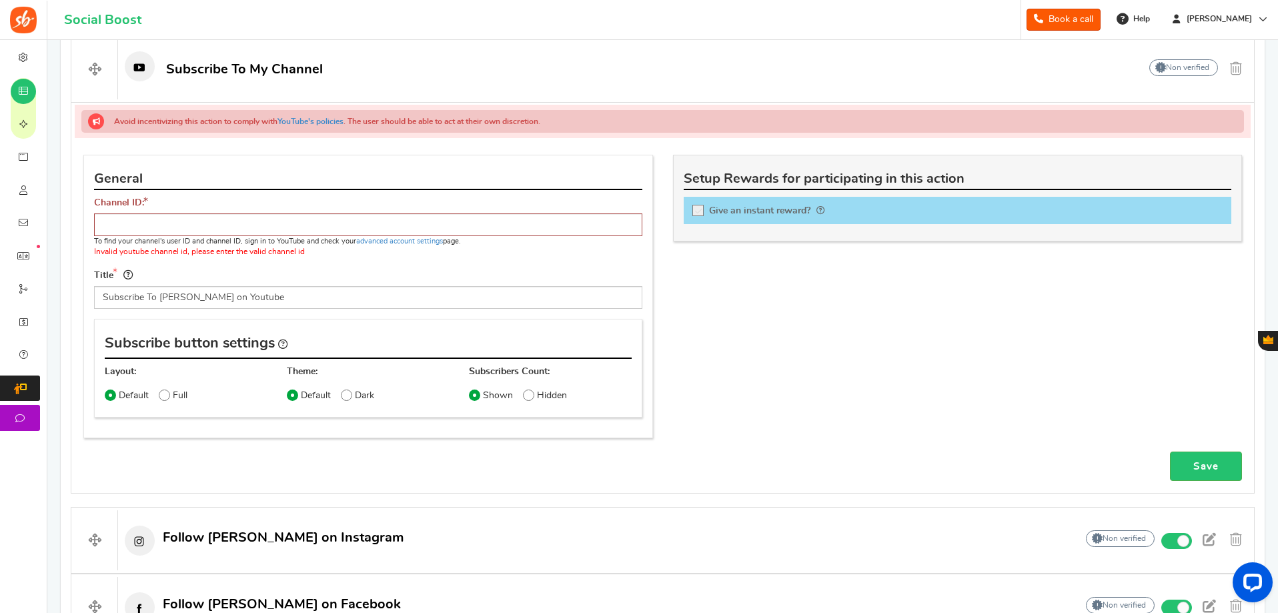
click at [262, 176] on h4 "General" at bounding box center [368, 179] width 548 height 21
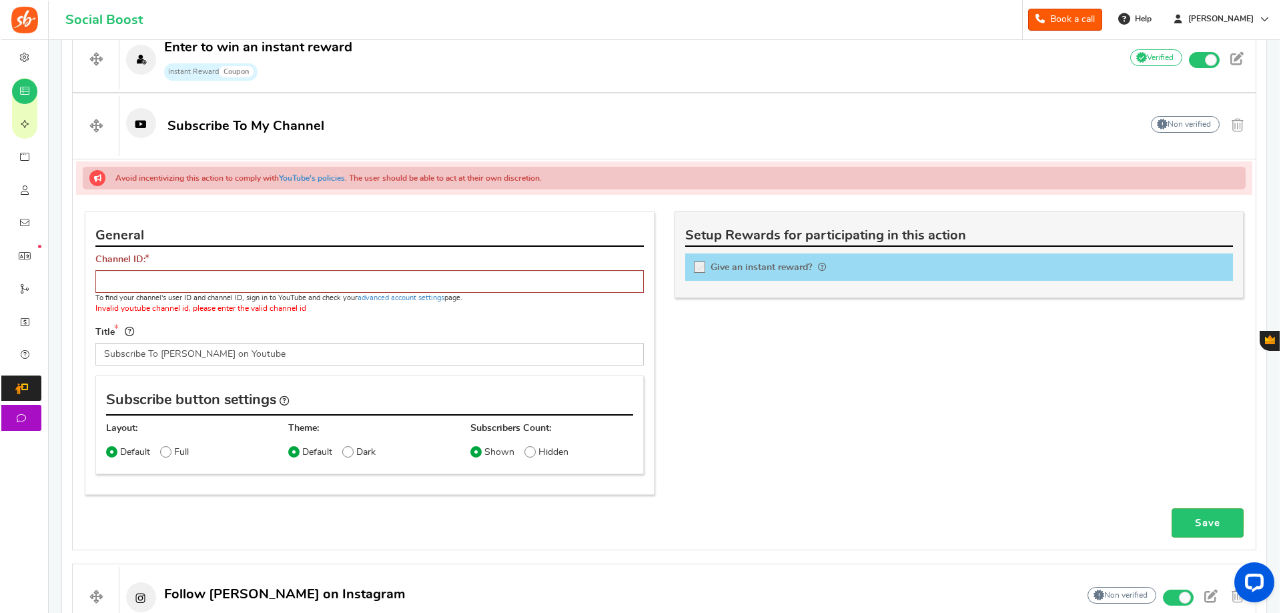
scroll to position [378, 0]
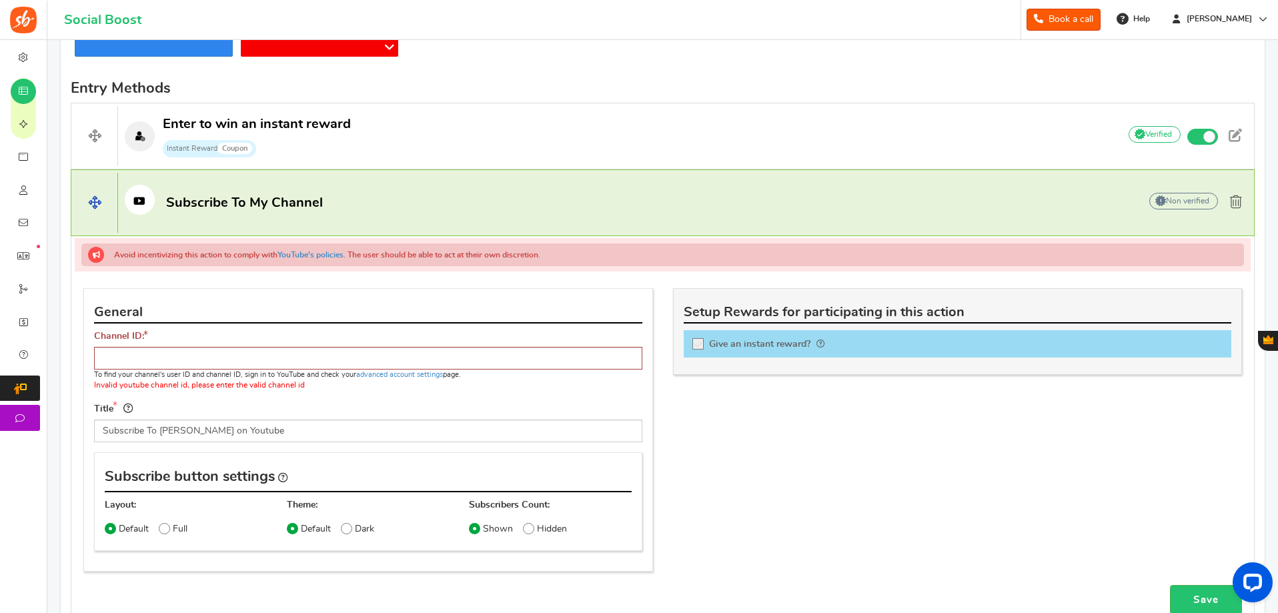
click at [1234, 200] on span at bounding box center [1236, 201] width 12 height 13
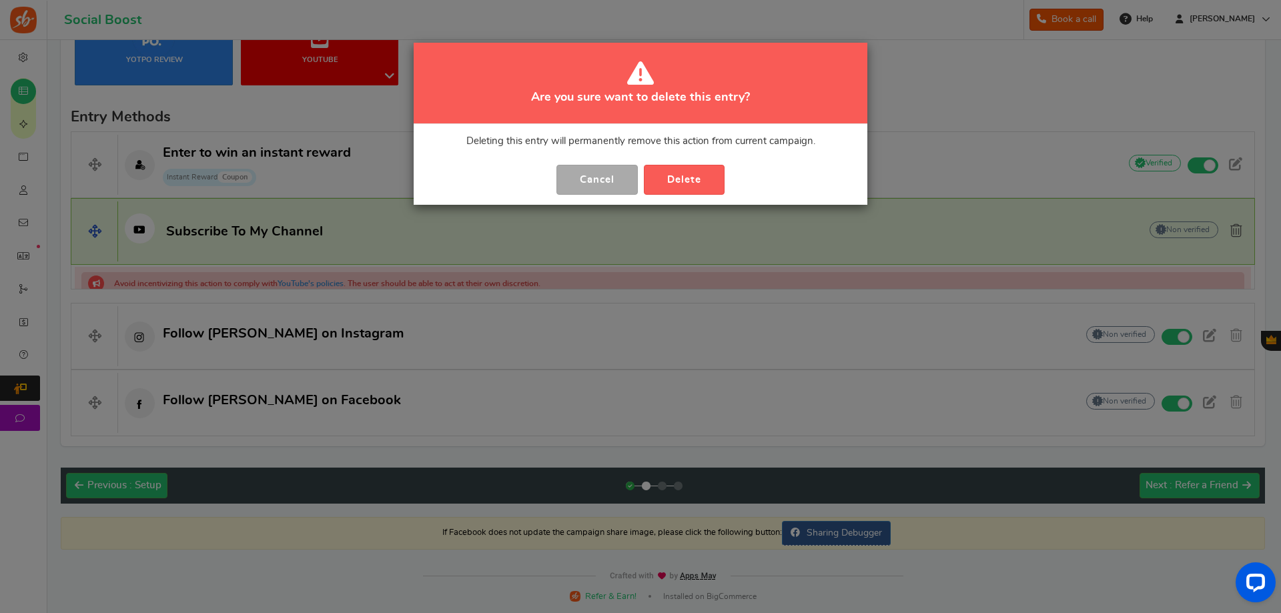
scroll to position [324, 0]
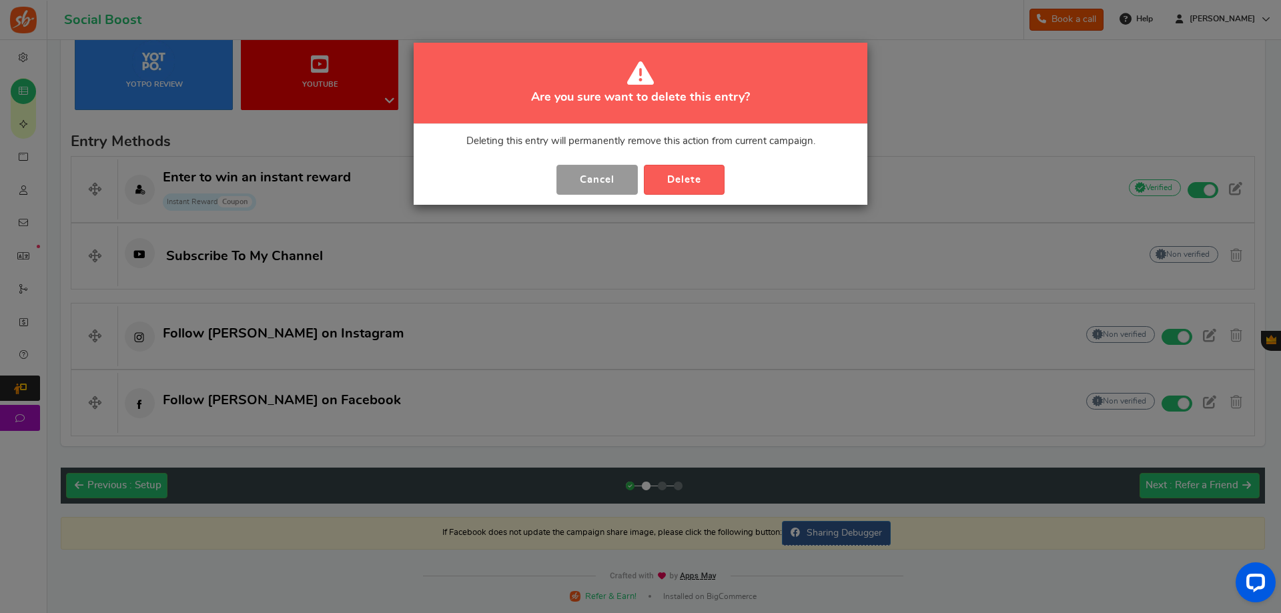
click at [594, 188] on button "Cancel" at bounding box center [596, 180] width 81 height 30
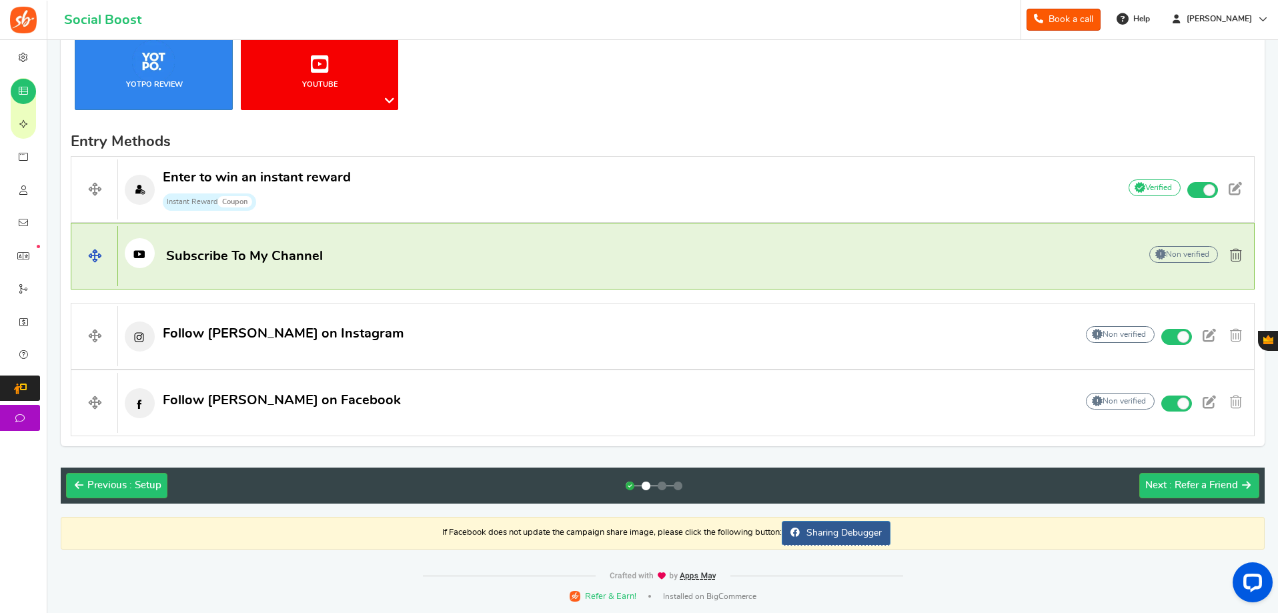
click at [1234, 260] on span at bounding box center [1236, 255] width 12 height 13
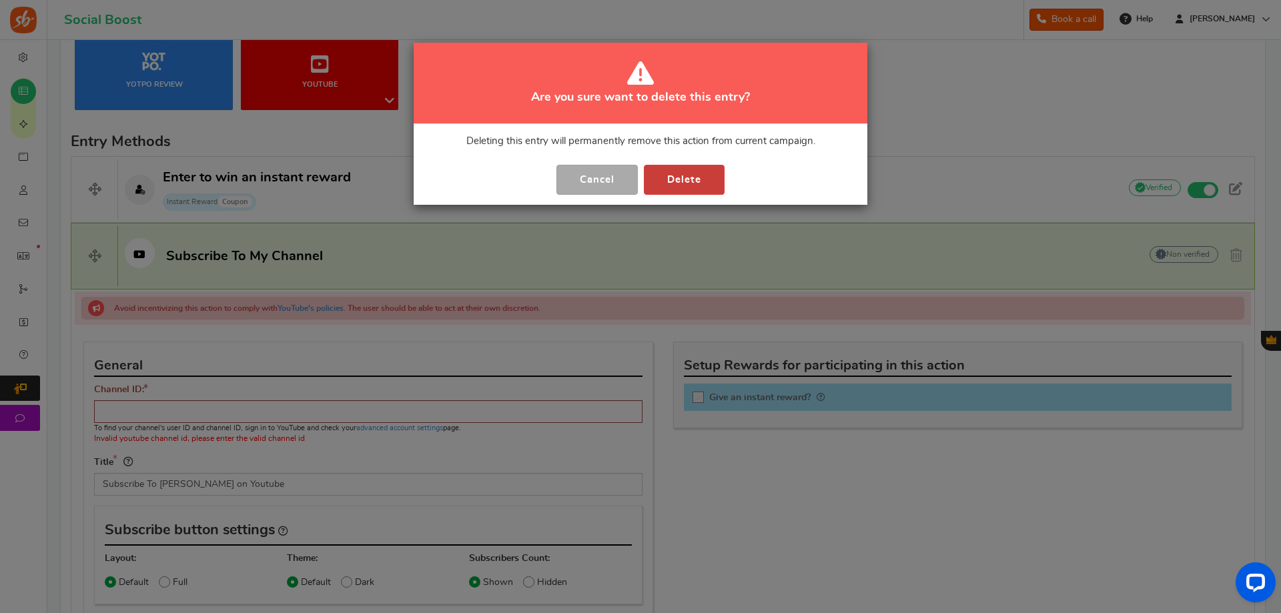
click at [679, 179] on button "Delete" at bounding box center [684, 180] width 81 height 30
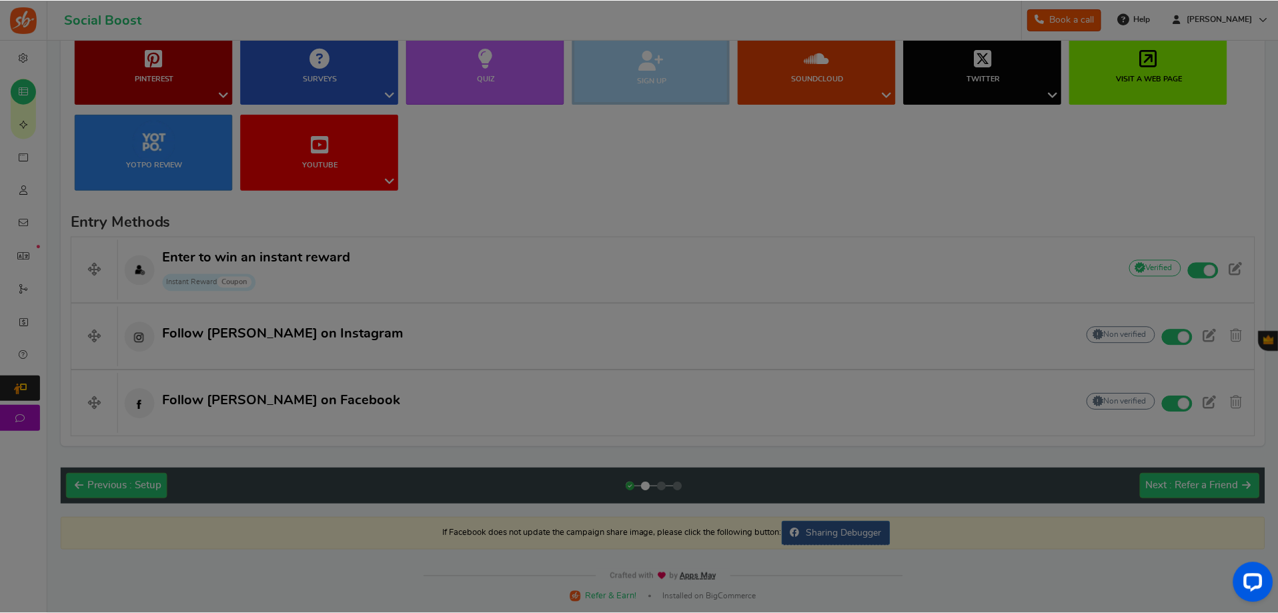
scroll to position [244, 0]
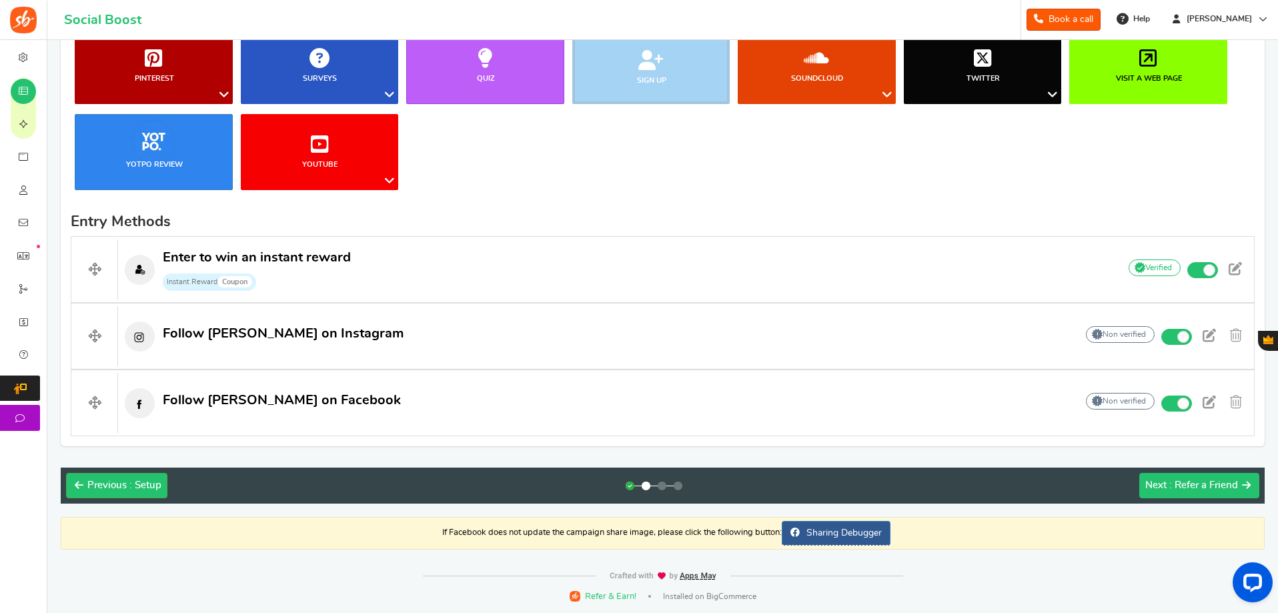
click at [1222, 487] on span ": Refer a Friend" at bounding box center [1204, 485] width 69 height 10
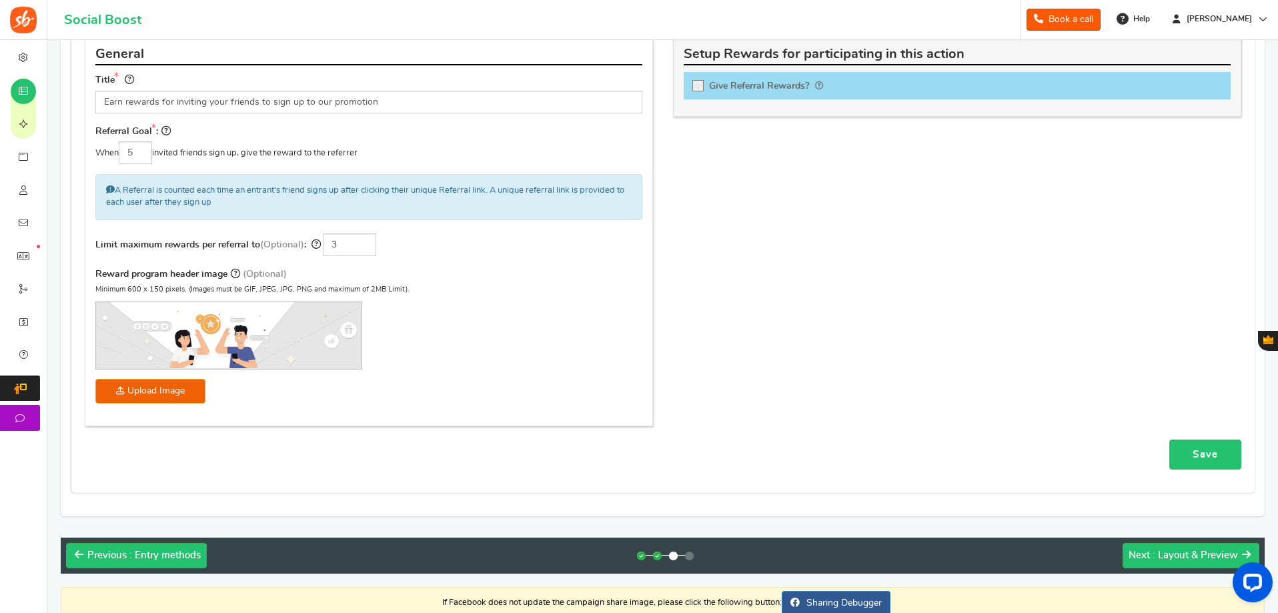
click at [1204, 460] on link "Save" at bounding box center [1206, 455] width 72 height 30
click at [1181, 550] on span ": Layout & Preview" at bounding box center [1195, 555] width 85 height 10
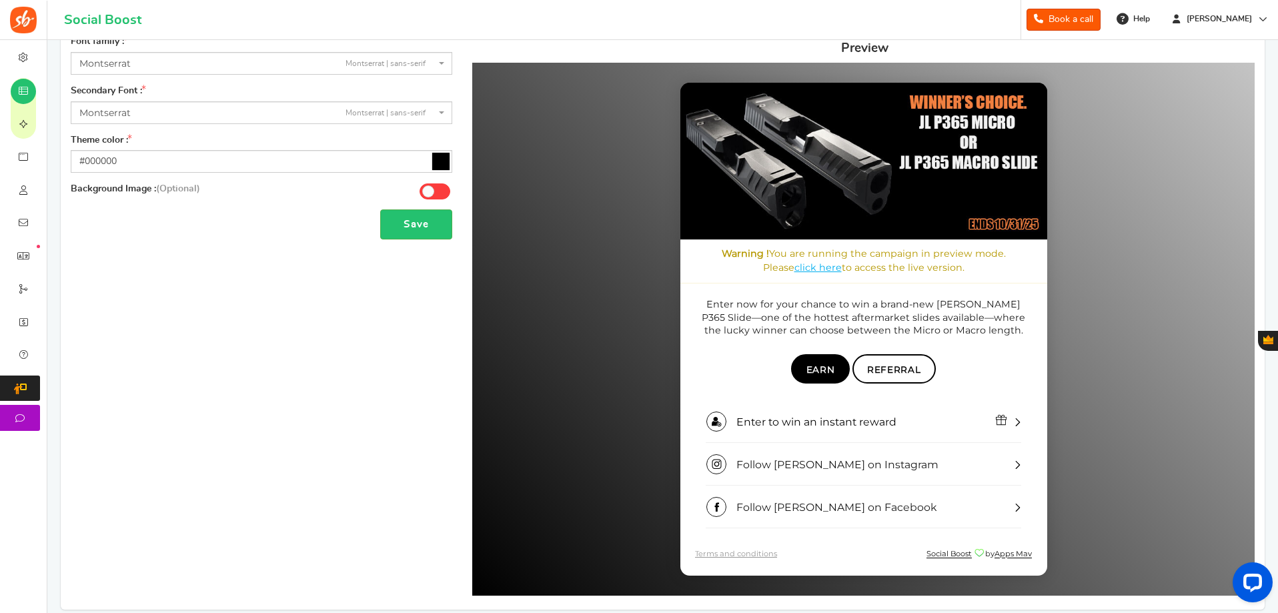
scroll to position [304, 0]
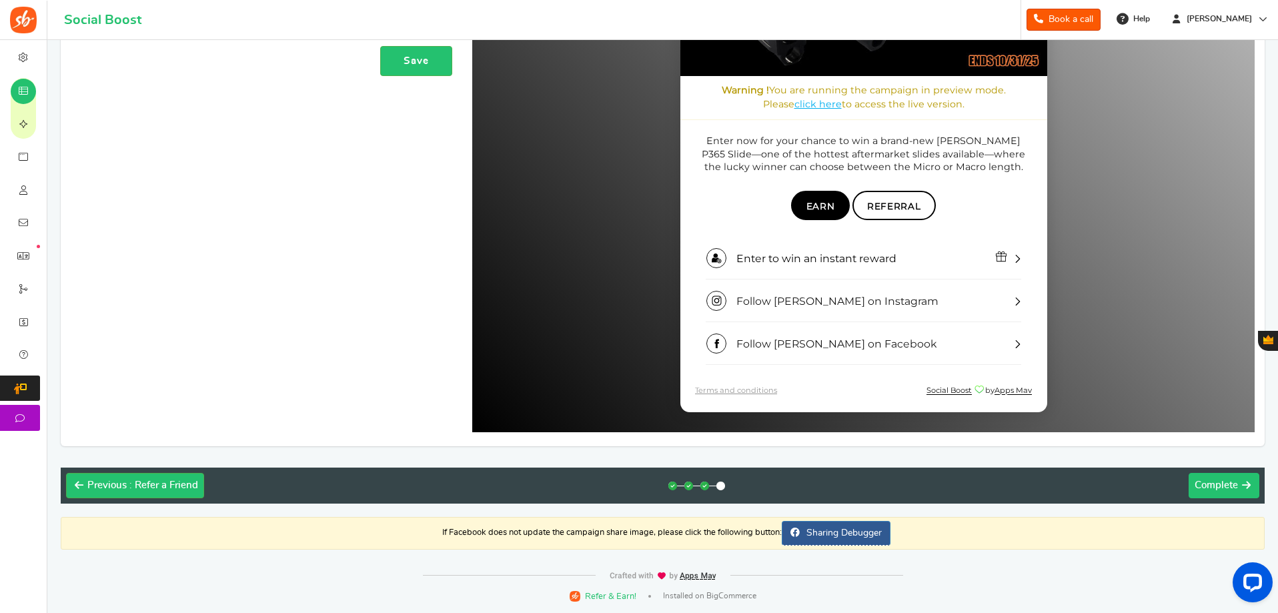
click at [1204, 488] on span "Complete" at bounding box center [1216, 485] width 43 height 10
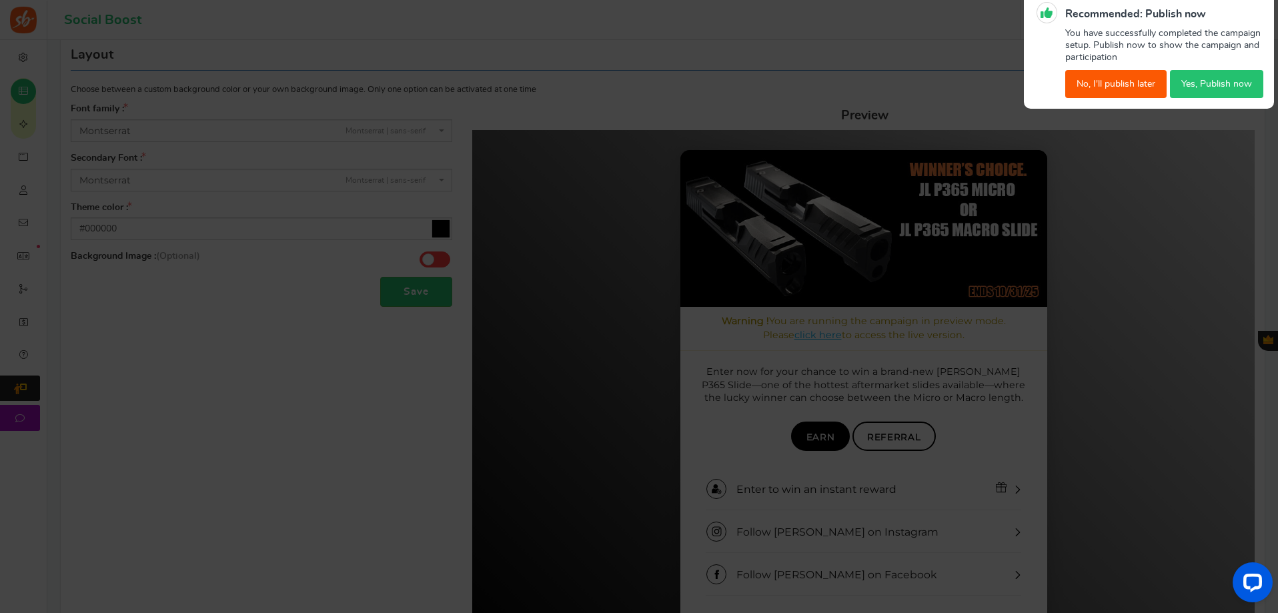
scroll to position [0, 0]
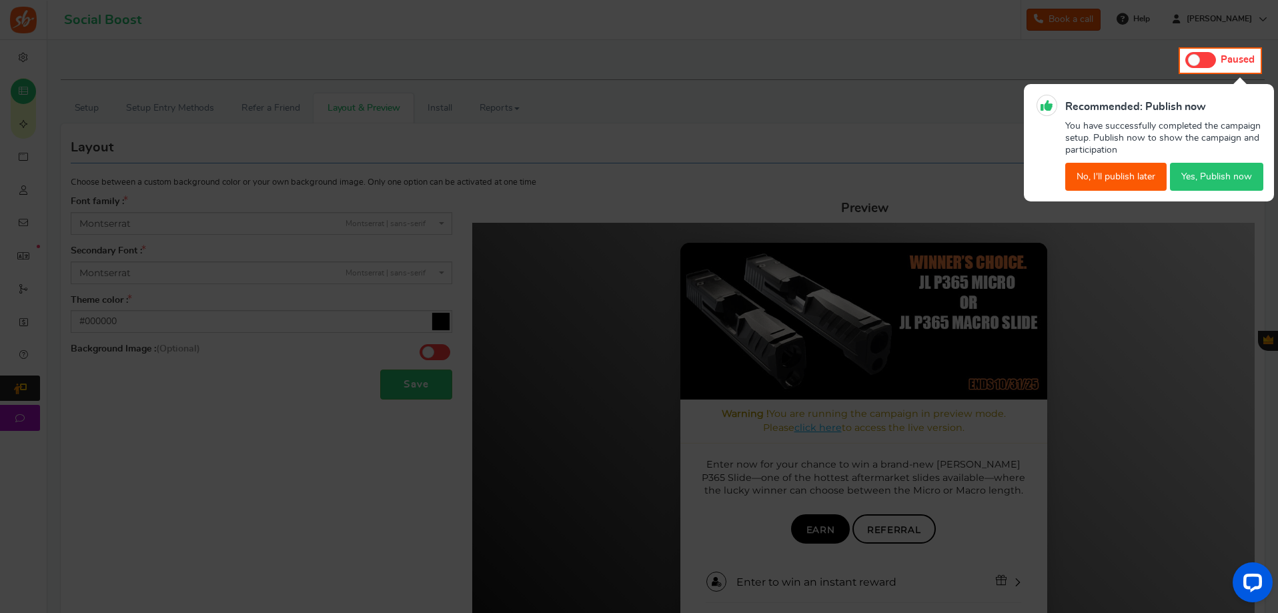
click at [1222, 180] on button "Yes, Publish now" at bounding box center [1216, 177] width 93 height 28
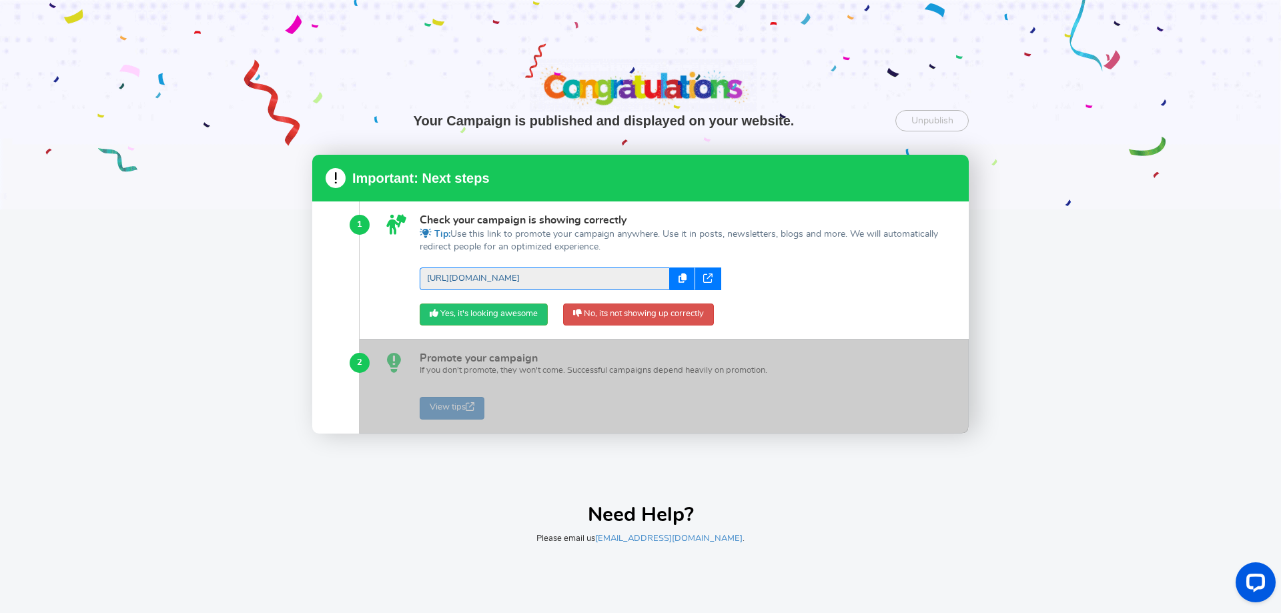
click at [516, 274] on link "[URL][DOMAIN_NAME]" at bounding box center [545, 279] width 250 height 23
click at [508, 317] on link "Yes, it's looking awesome" at bounding box center [484, 315] width 128 height 23
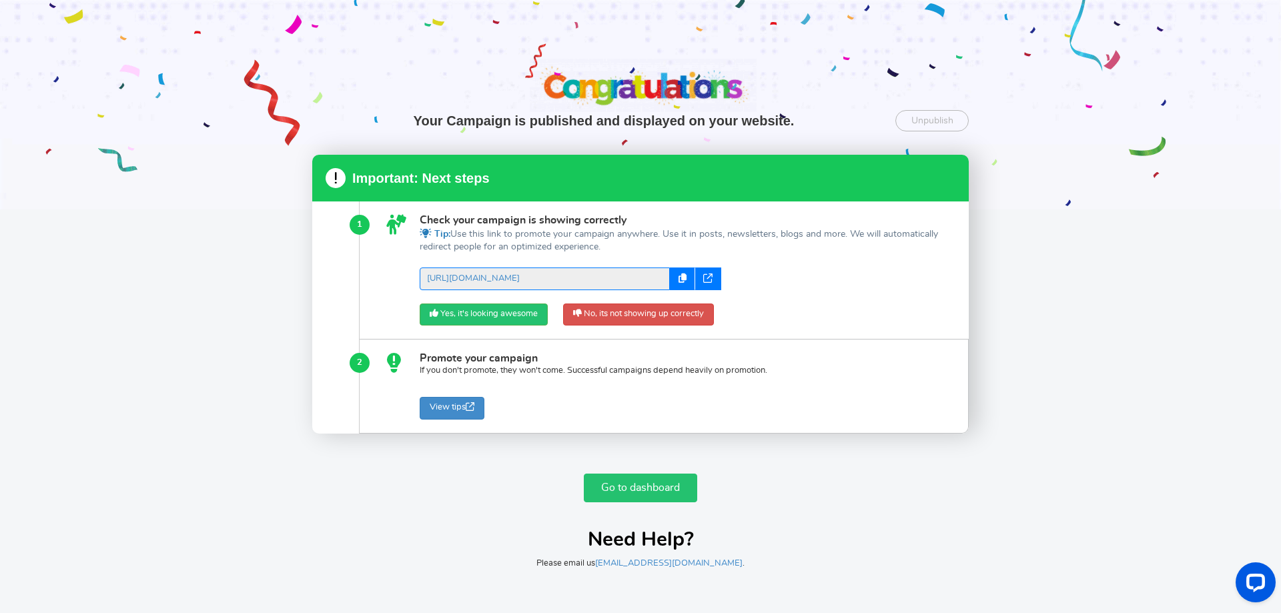
click at [644, 494] on link "Go to dashboard" at bounding box center [640, 488] width 113 height 29
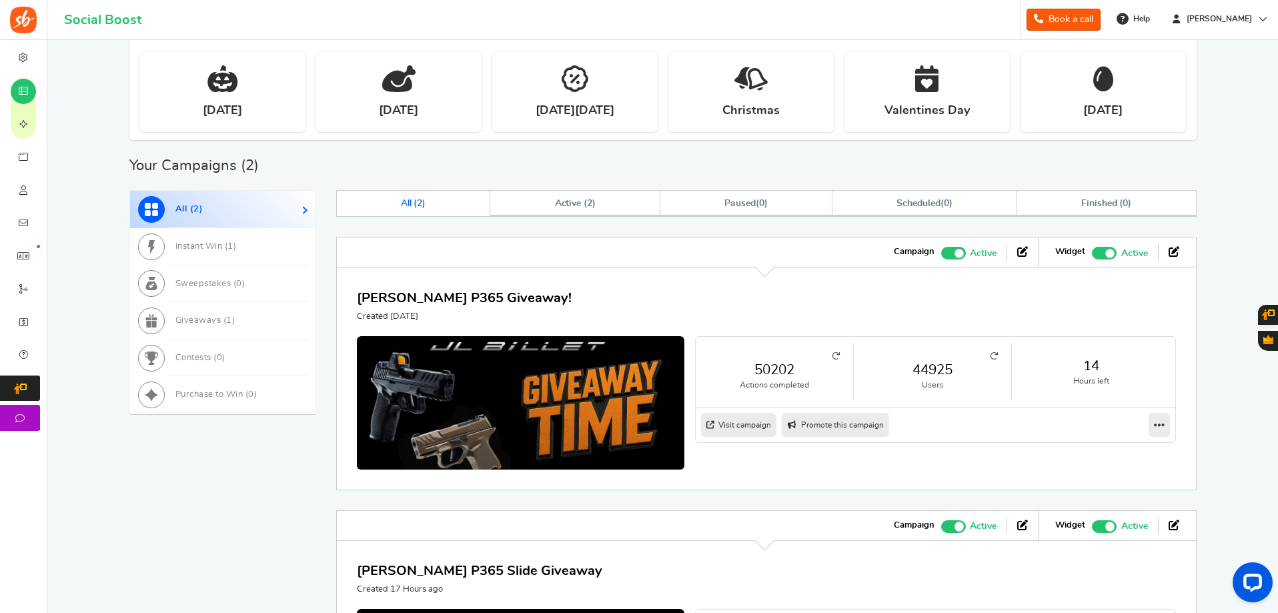
scroll to position [667, 0]
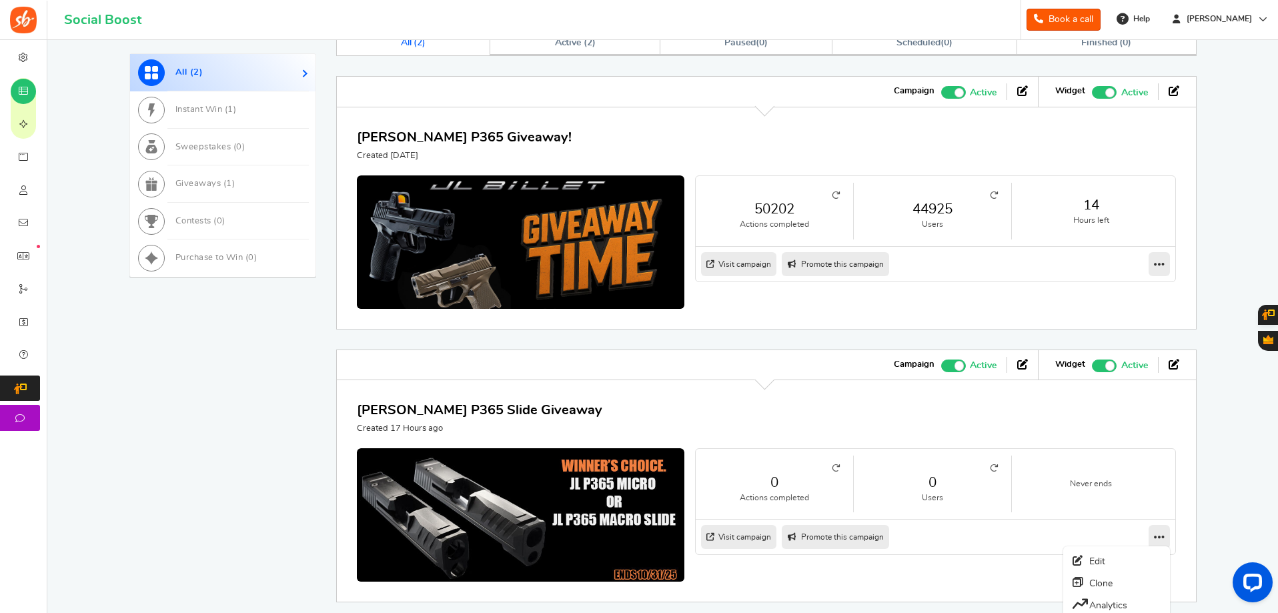
click at [1163, 540] on icon at bounding box center [1159, 537] width 11 height 12
click at [1114, 558] on link "Edit" at bounding box center [1116, 560] width 99 height 21
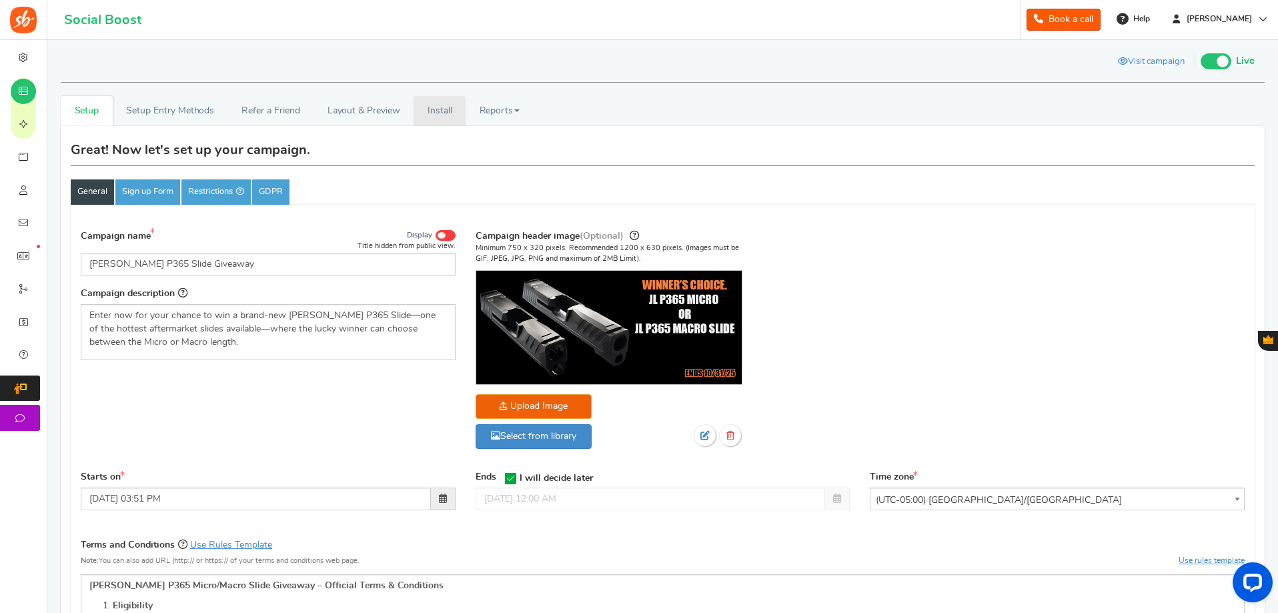
click at [430, 115] on link "Install" at bounding box center [440, 111] width 52 height 30
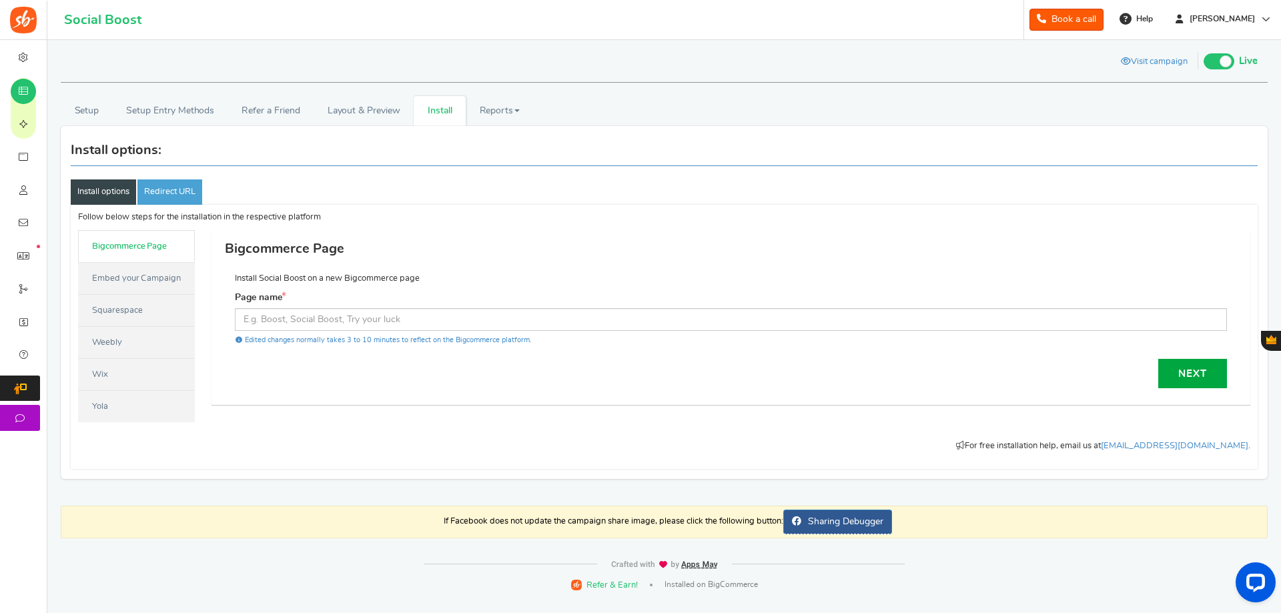
click at [147, 284] on link "Embed your Campaign" at bounding box center [136, 278] width 117 height 32
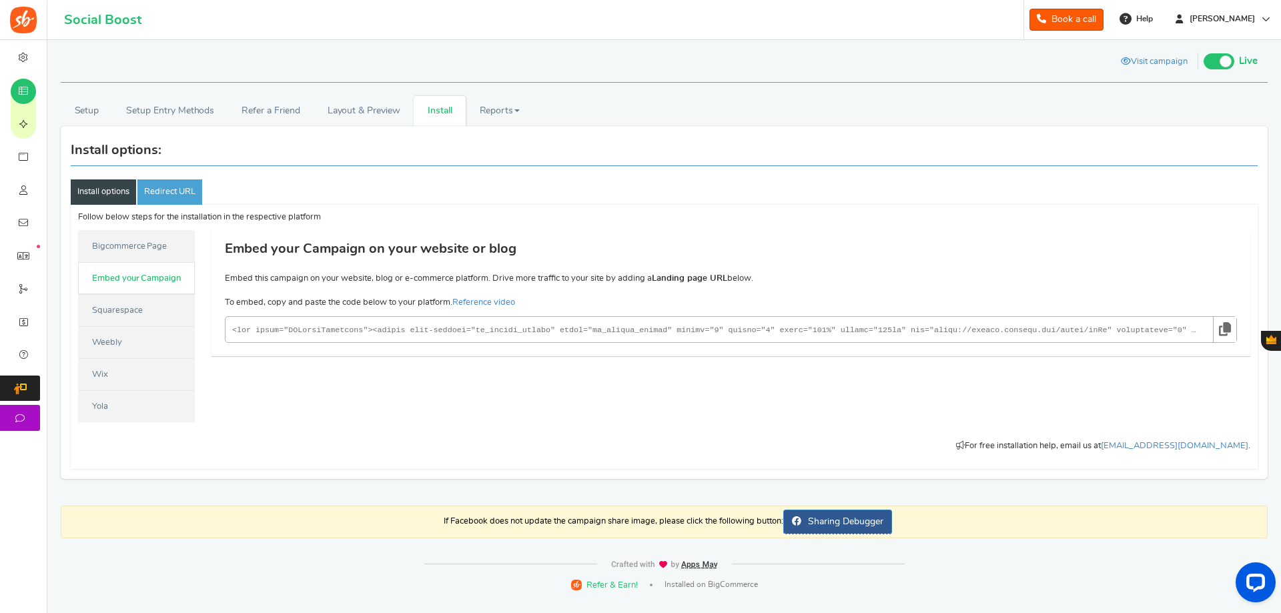
click at [283, 329] on code at bounding box center [715, 330] width 967 height 16
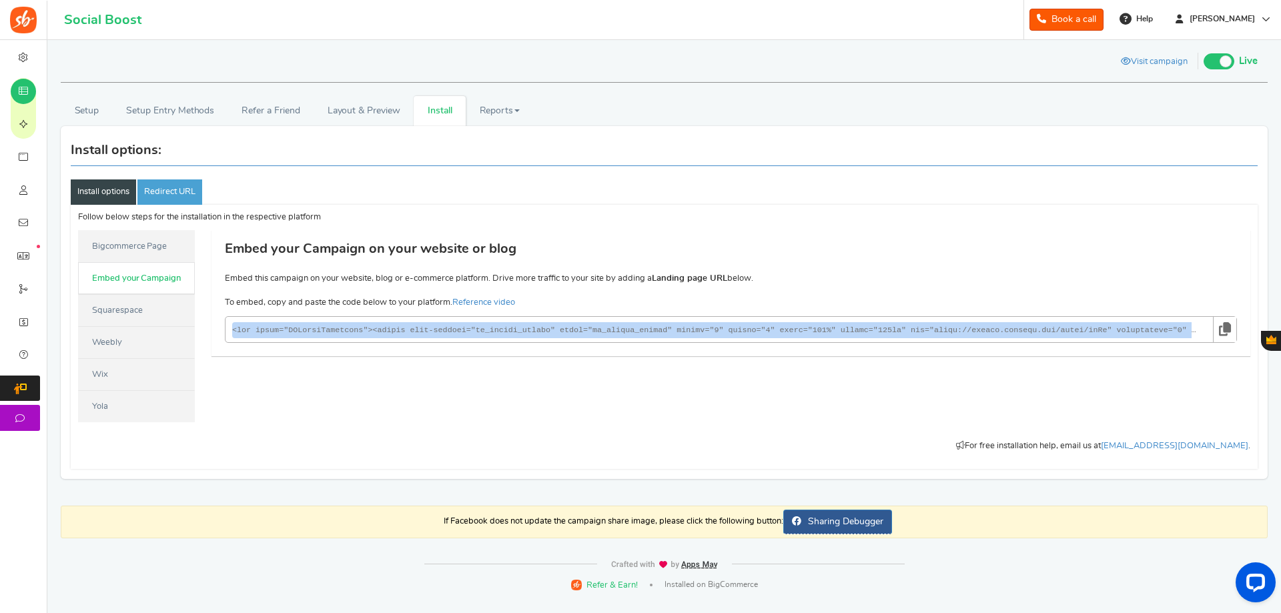
click at [283, 329] on code at bounding box center [715, 330] width 967 height 16
copy p "<lor ipsum="DOLorsiTametcons"><adipis elit-seddoei="te_incidi_utlabo" etdol="ma…"
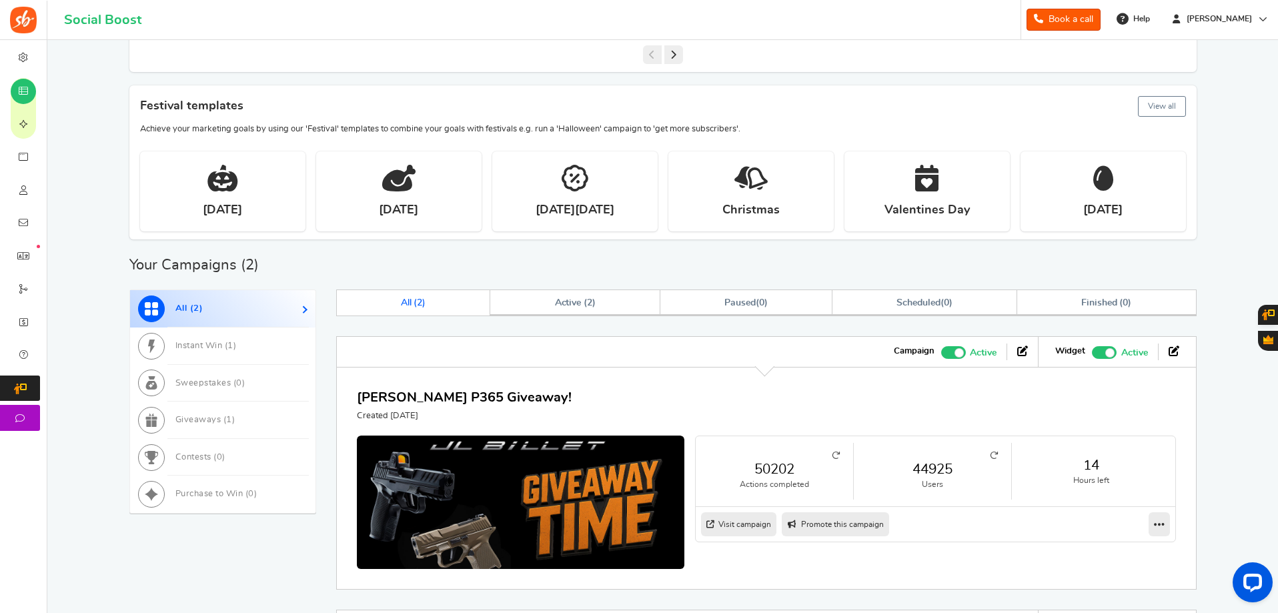
scroll to position [467, 0]
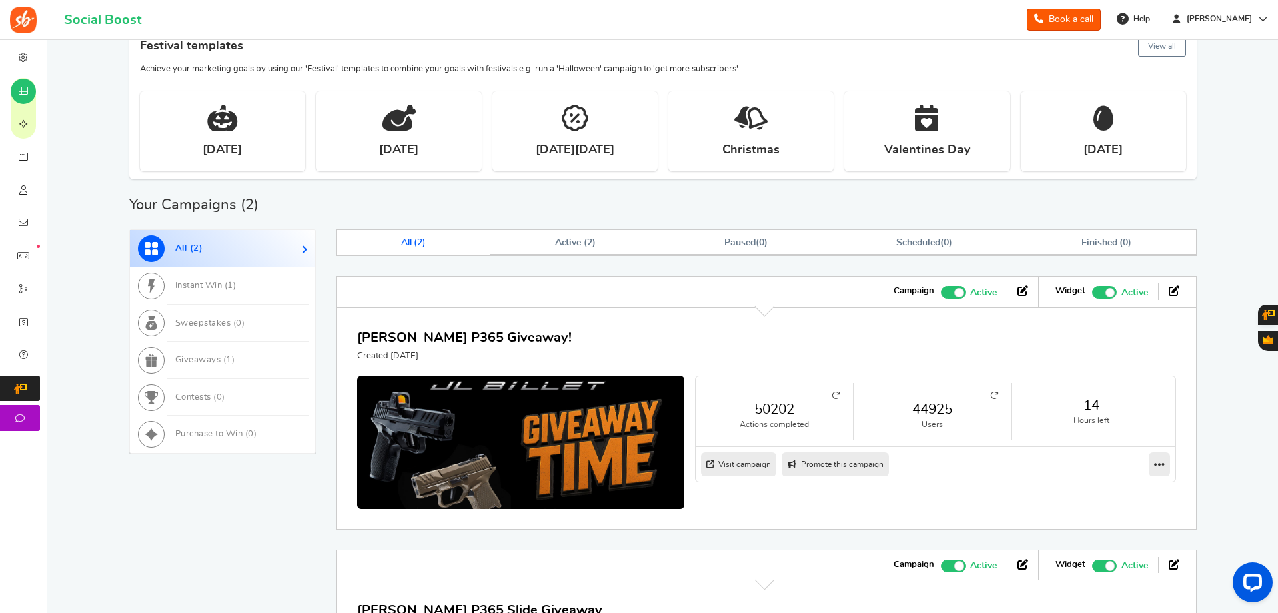
click at [953, 409] on link "44925" at bounding box center [932, 409] width 131 height 19
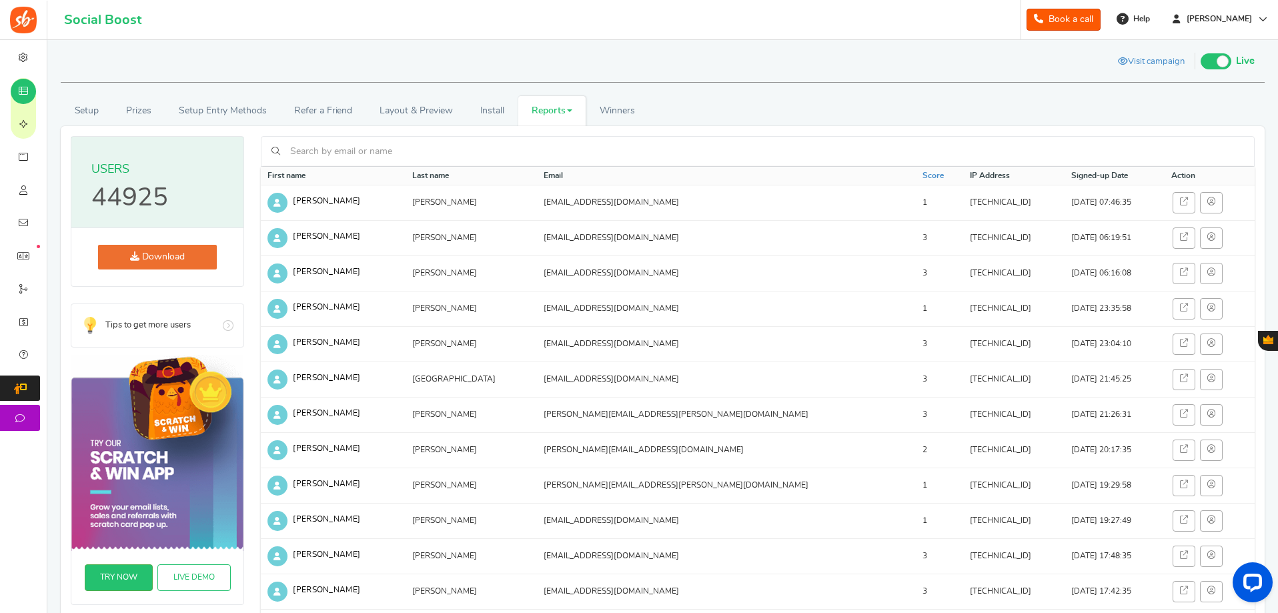
click at [139, 256] on link "Download" at bounding box center [157, 257] width 119 height 25
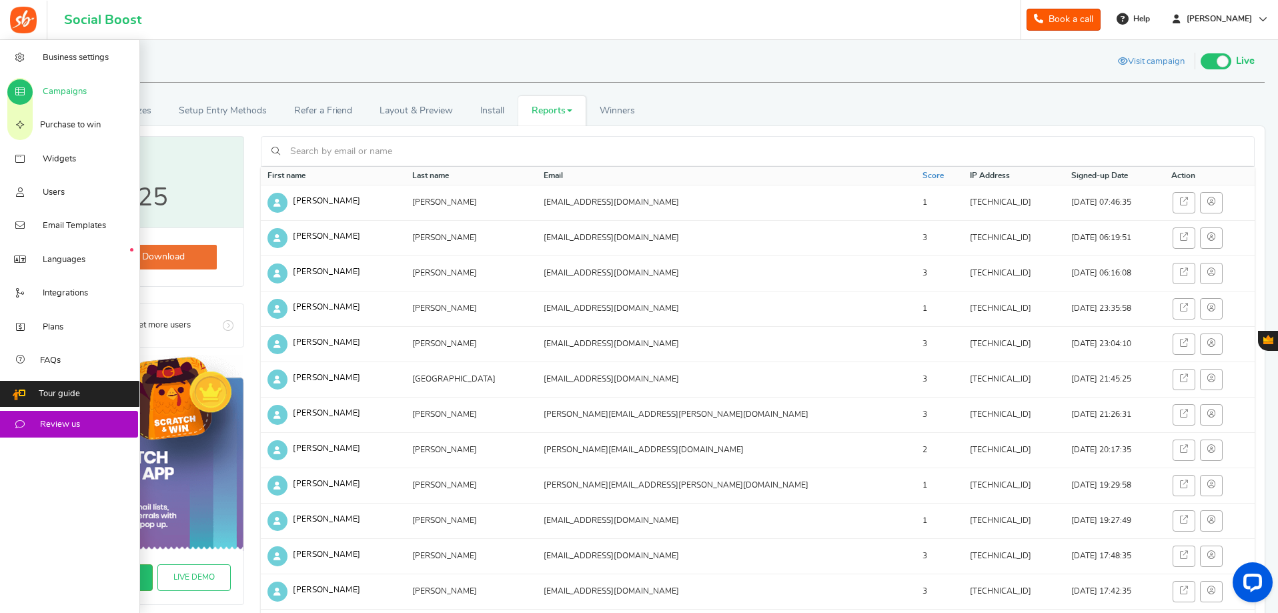
click at [56, 87] on span "Campaigns" at bounding box center [65, 92] width 44 height 12
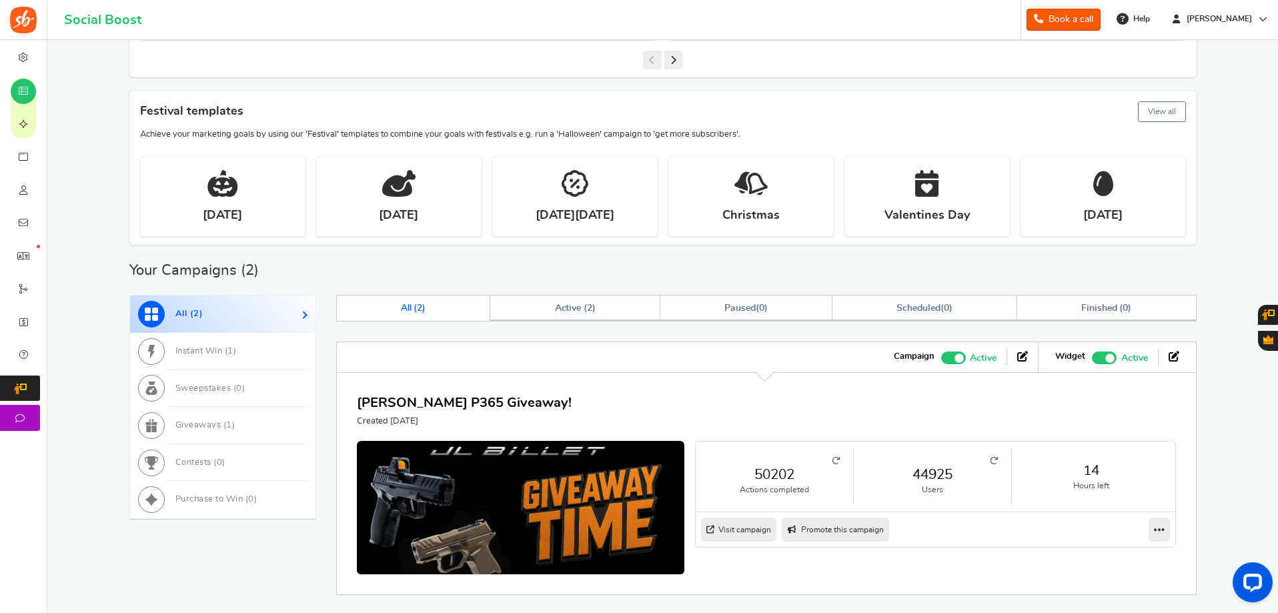
scroll to position [467, 0]
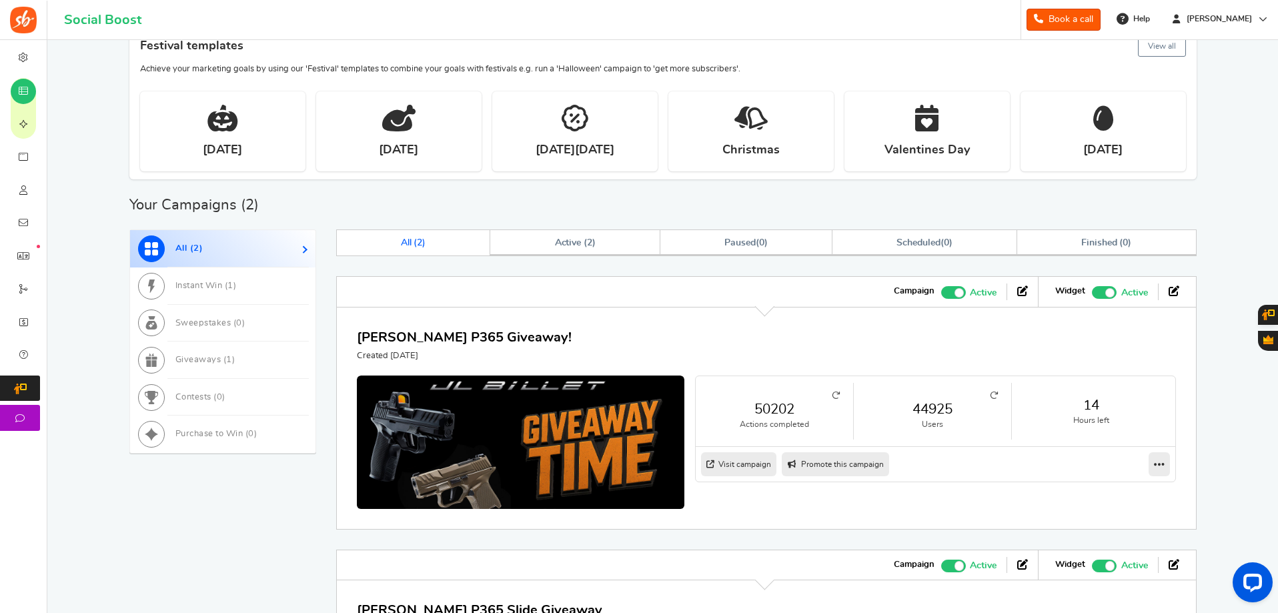
click at [1111, 292] on span at bounding box center [1109, 292] width 9 height 9
click at [1092, 292] on input "Recommended: TURN ON Active Paused" at bounding box center [1092, 290] width 0 height 9
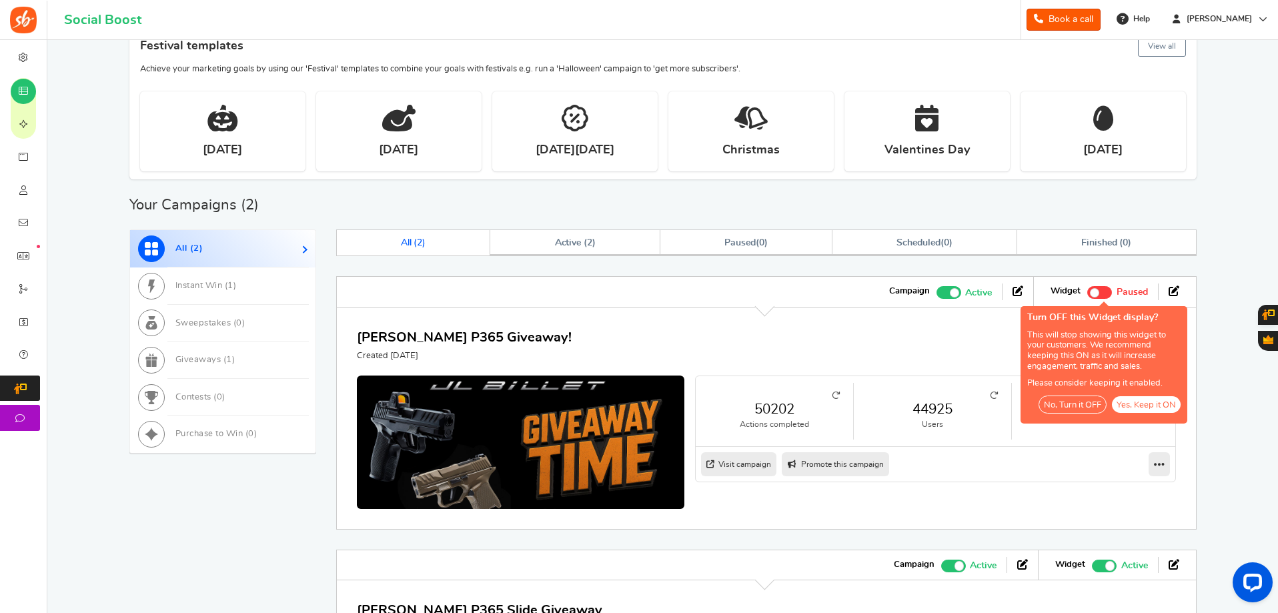
click at [948, 293] on span at bounding box center [949, 292] width 25 height 13
click at [941, 293] on input "Active Paused" at bounding box center [941, 290] width 0 height 9
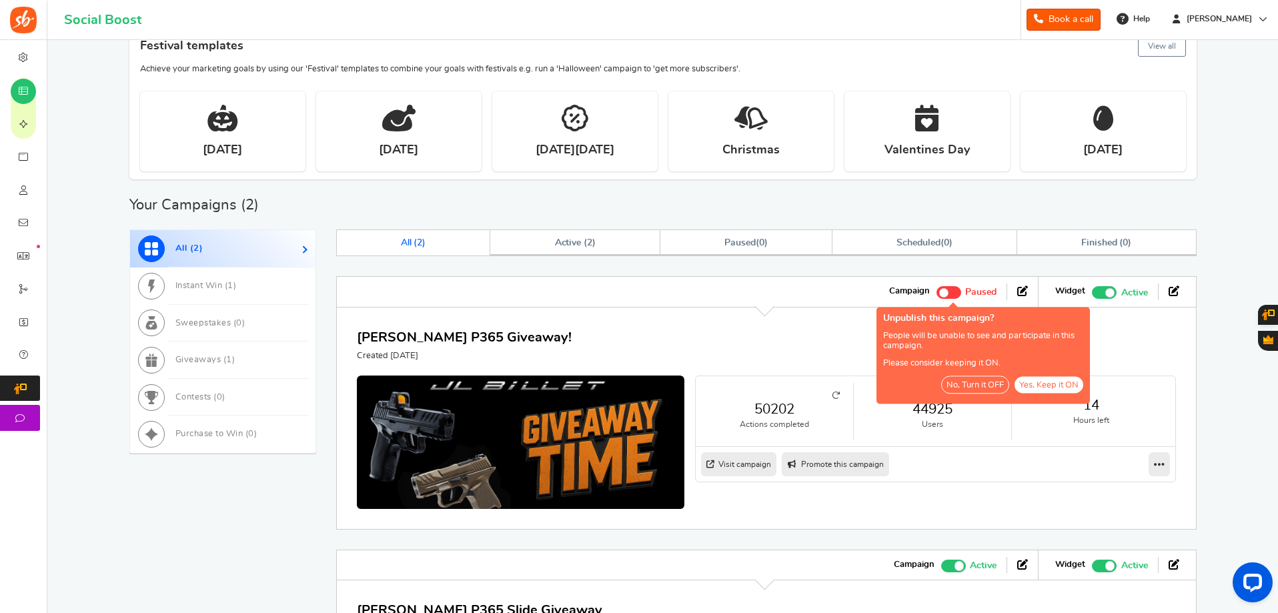
click at [808, 367] on div "JL Billet P365 Giveaway! Created 2 Months ago 50202 Actions completed 44925 Use…" at bounding box center [766, 418] width 861 height 223
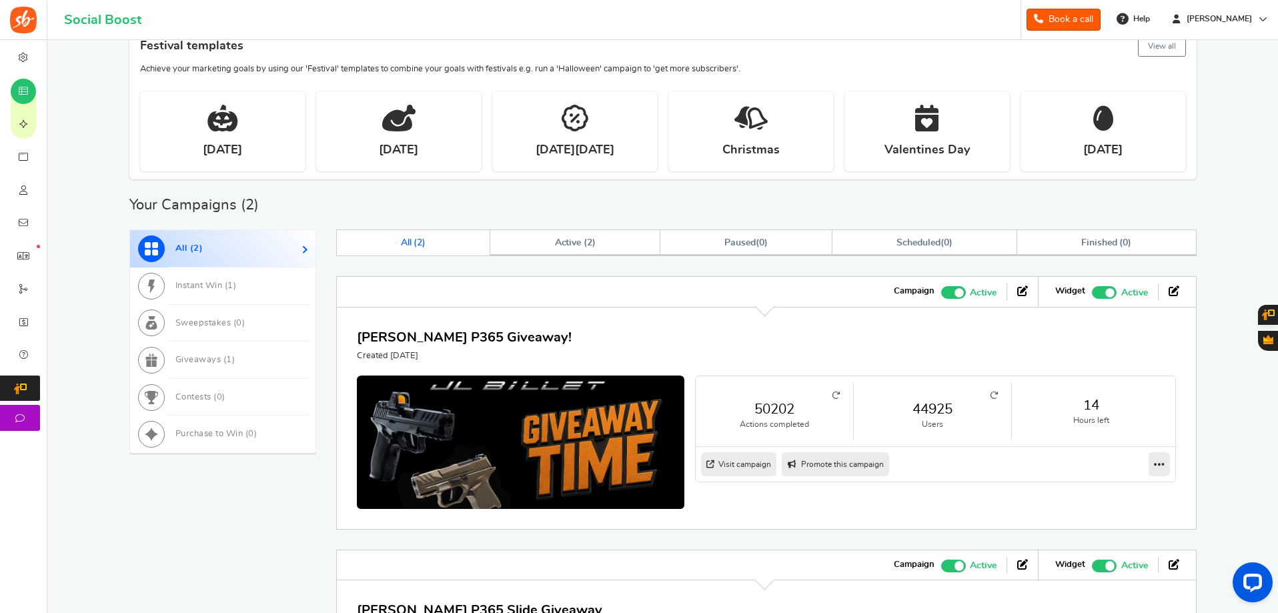
click at [961, 287] on span at bounding box center [953, 292] width 25 height 13
click at [941, 287] on input "Active Paused" at bounding box center [941, 290] width 0 height 9
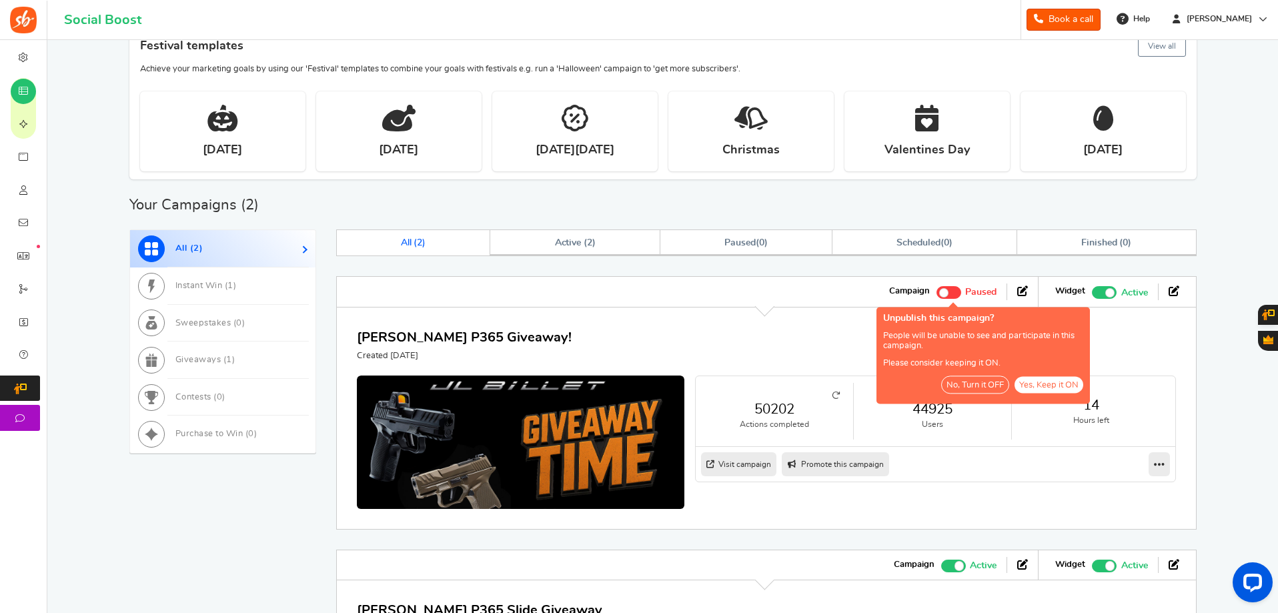
click at [973, 383] on button "No, Turn it OFF" at bounding box center [975, 385] width 68 height 18
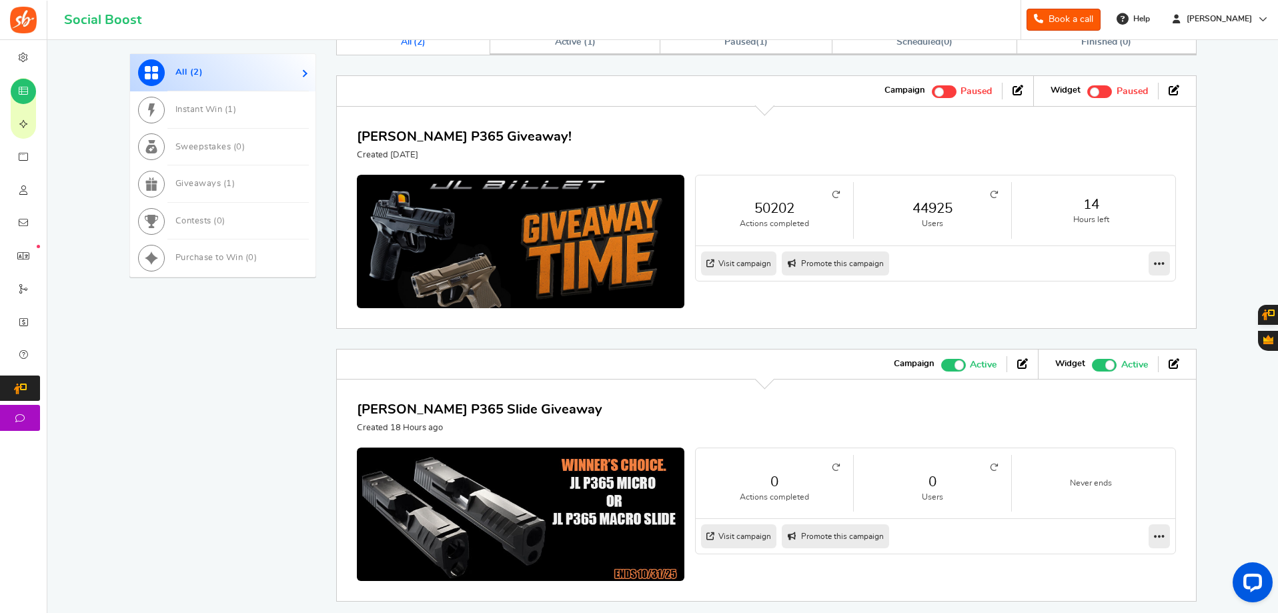
scroll to position [737, 0]
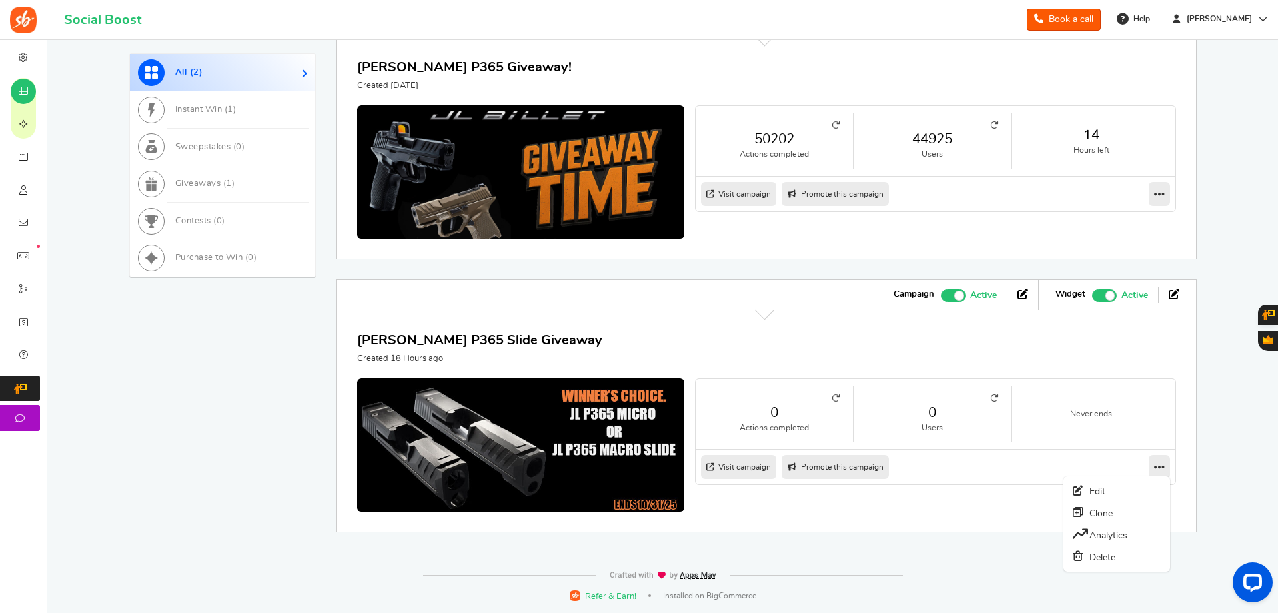
click at [1158, 467] on icon at bounding box center [1159, 467] width 11 height 12
click at [1103, 490] on link "Edit" at bounding box center [1116, 490] width 99 height 21
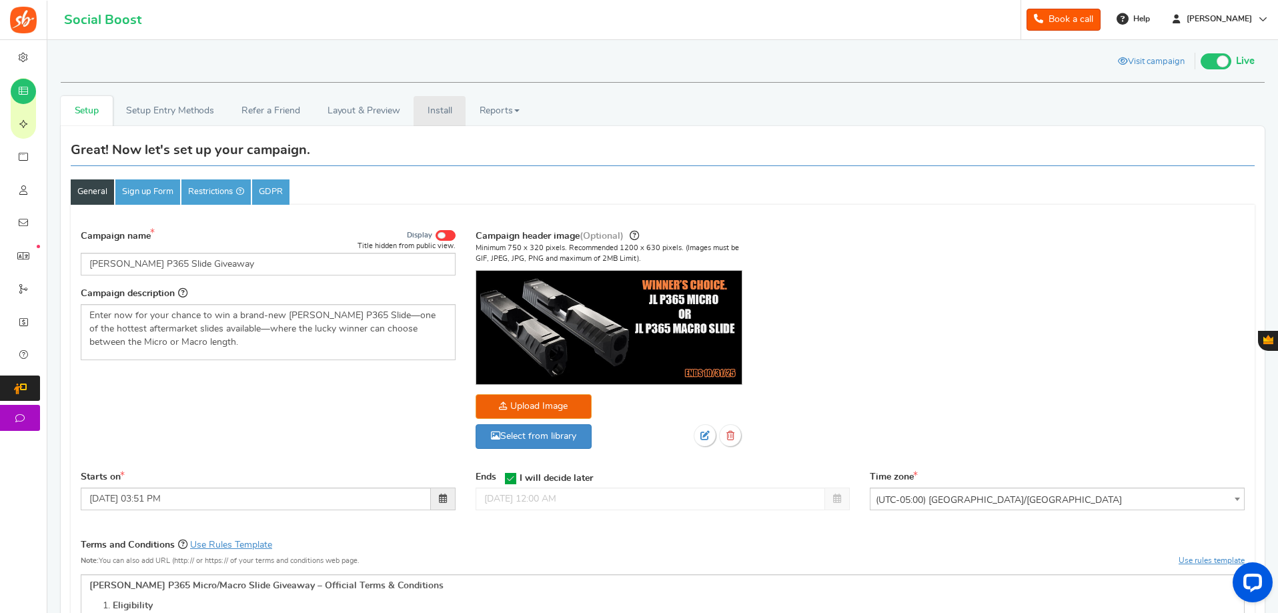
click at [421, 107] on link "Install" at bounding box center [440, 111] width 52 height 30
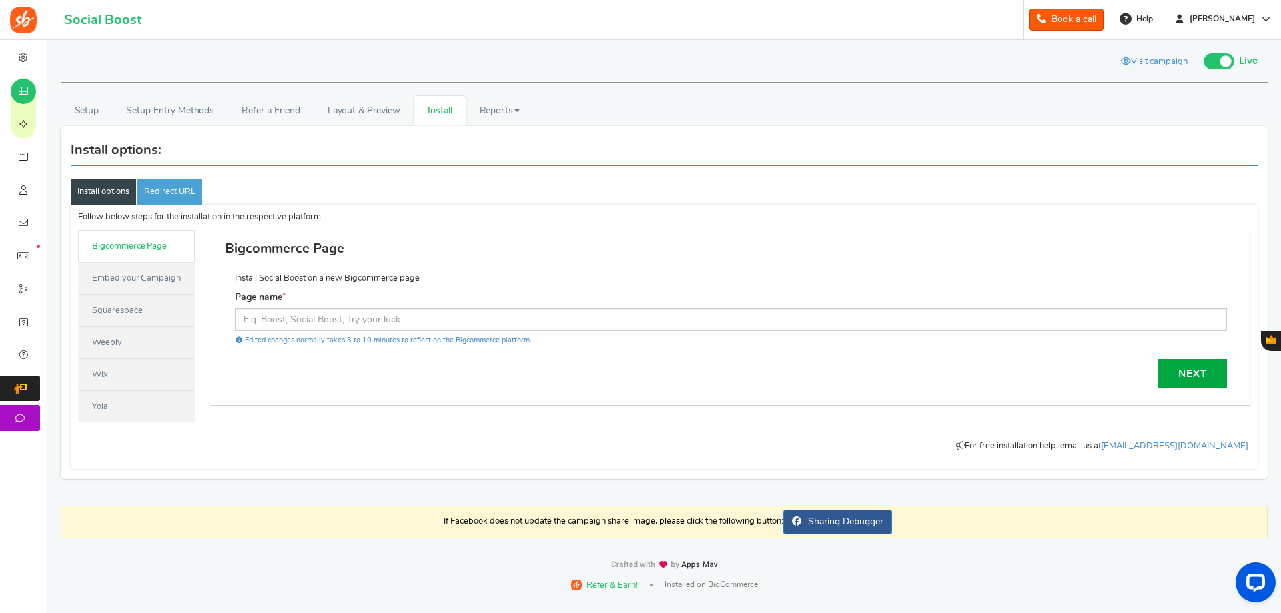
click at [127, 283] on link "Embed your Campaign" at bounding box center [136, 278] width 117 height 32
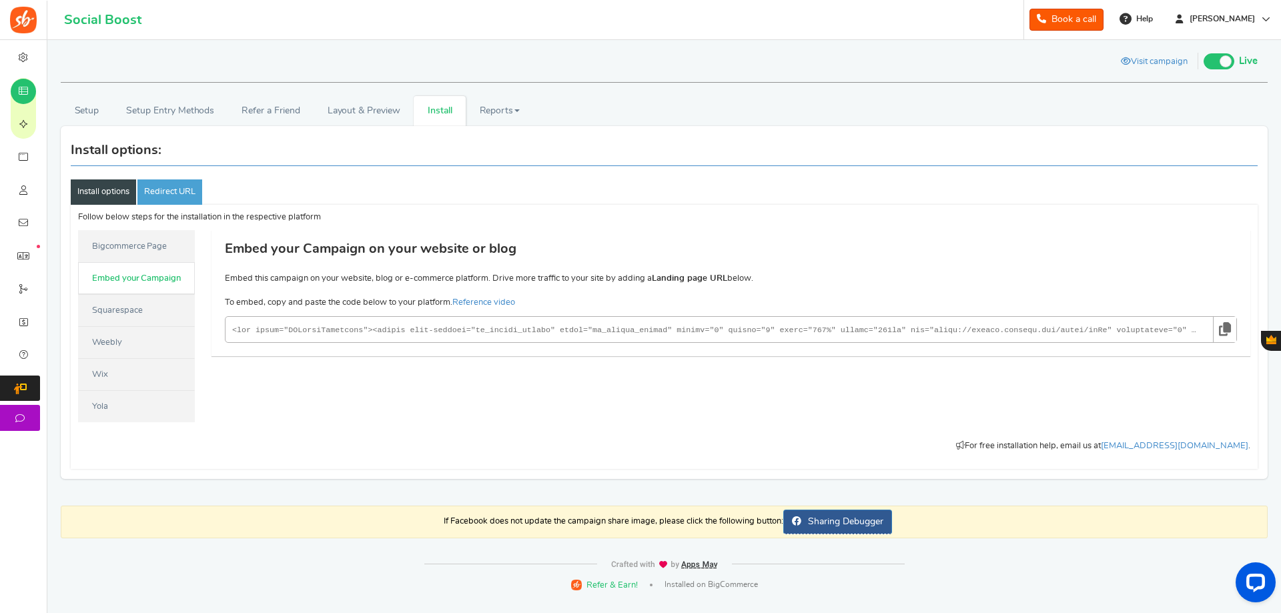
click at [278, 322] on code at bounding box center [715, 330] width 967 height 16
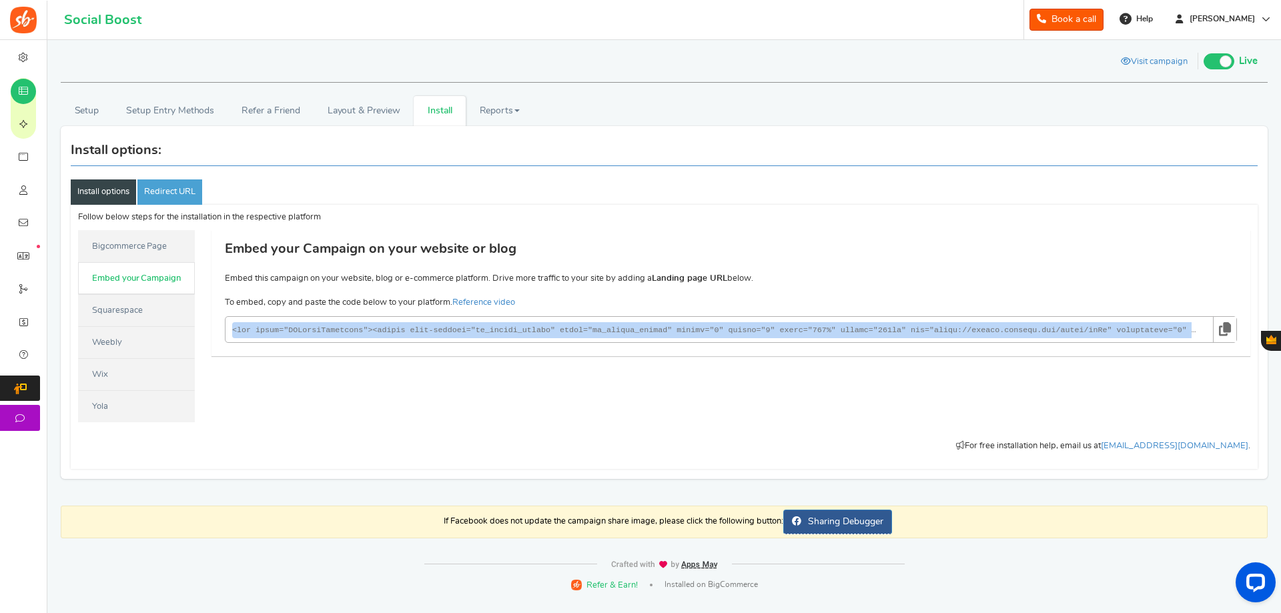
click at [278, 322] on code at bounding box center [715, 330] width 967 height 16
copy p "<lor ipsum="DOLorsiTametcons"><adipis elit-seddoei="te_incidi_utlabo" etdol="ma…"
